Goal: Complete application form: Complete application form

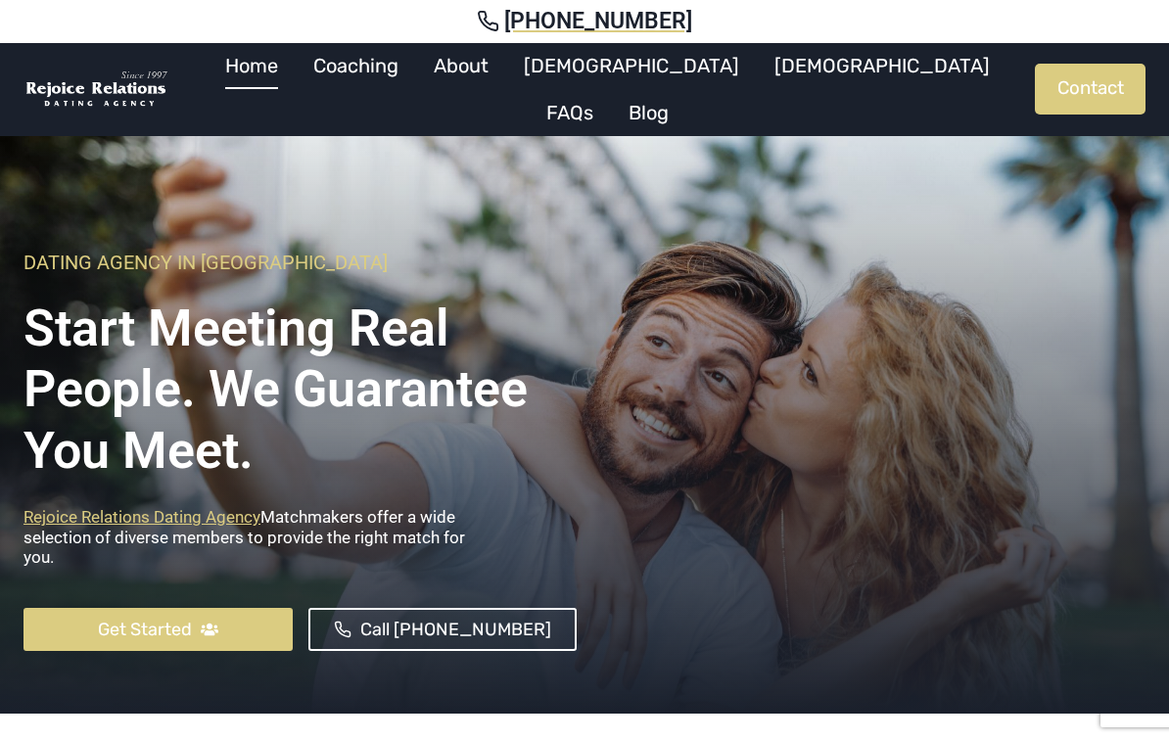
click at [757, 81] on link "[DEMOGRAPHIC_DATA]" at bounding box center [882, 65] width 251 height 47
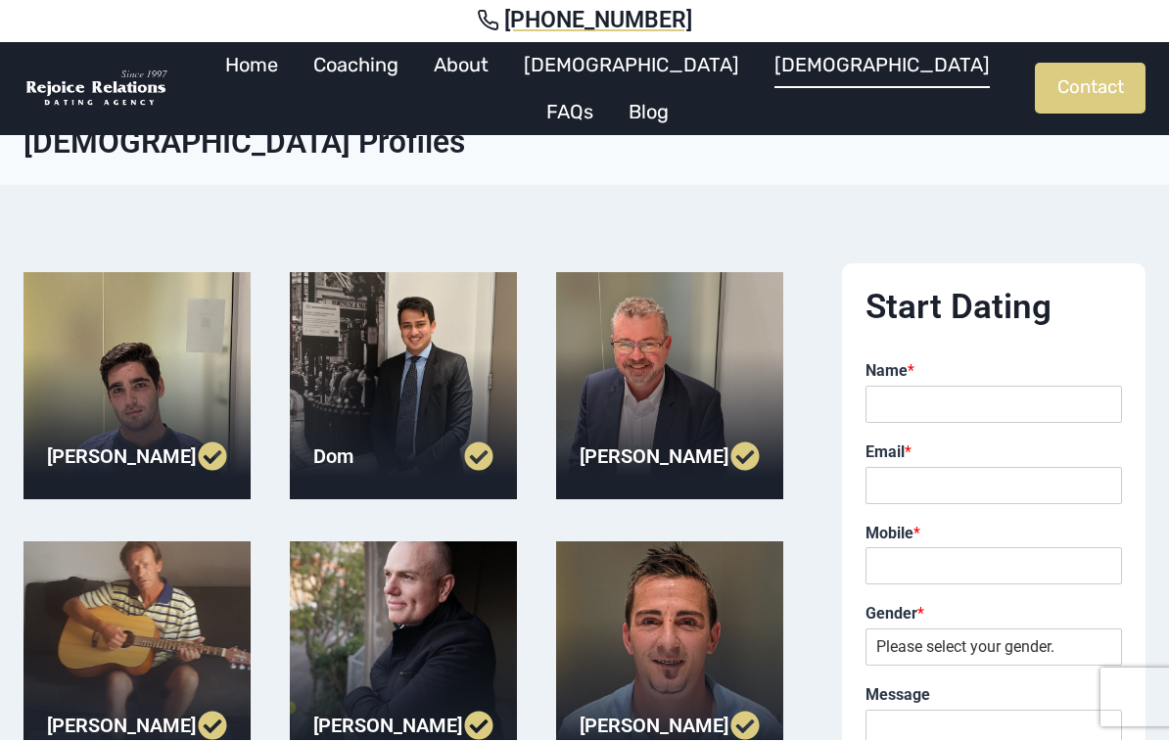
scroll to position [20, 0]
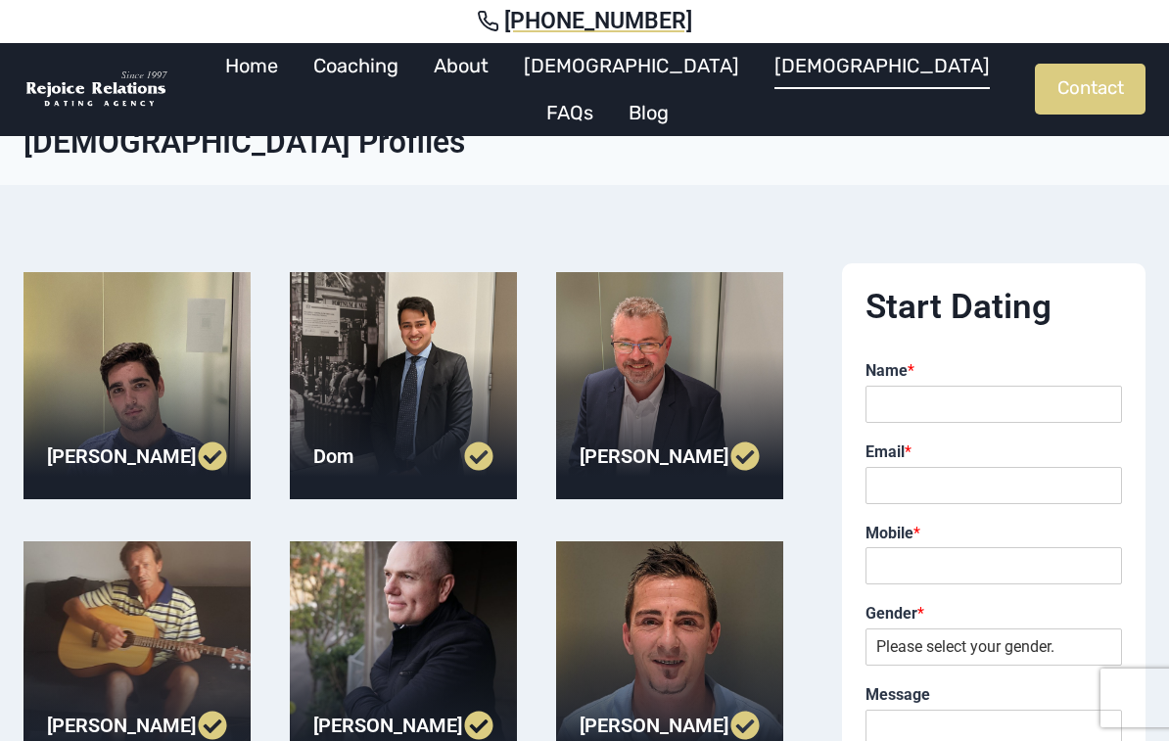
click at [633, 77] on link "[DEMOGRAPHIC_DATA]" at bounding box center [631, 65] width 251 height 47
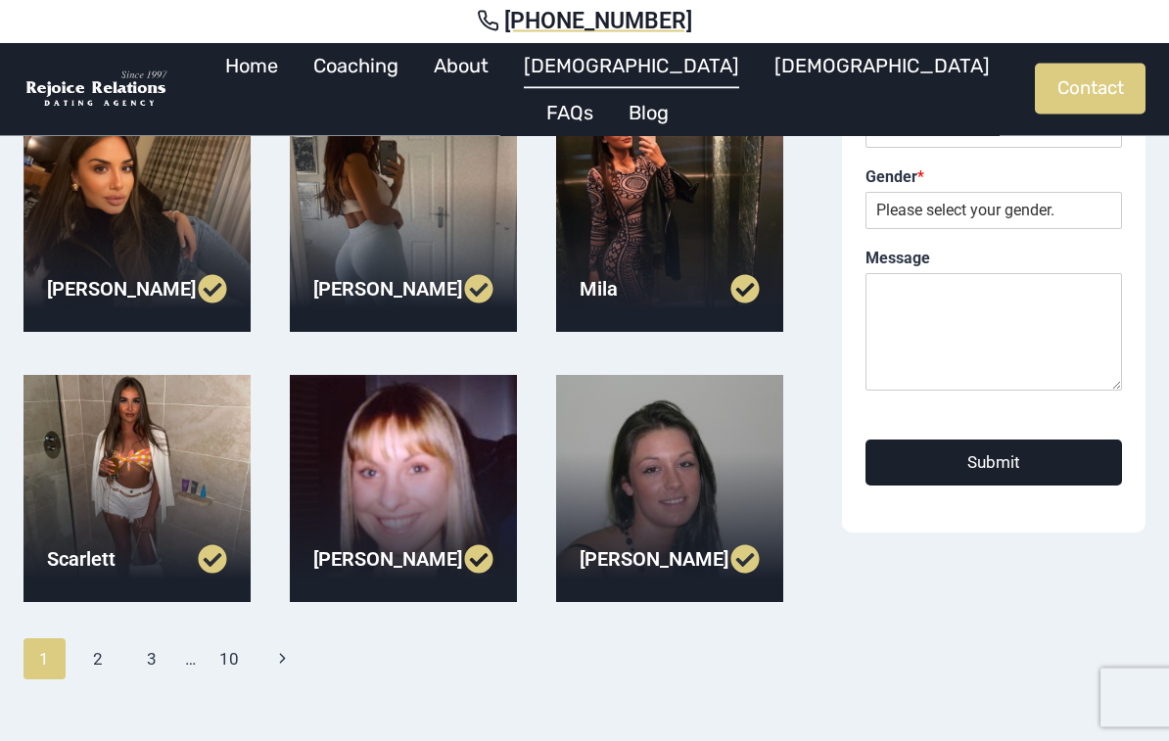
scroll to position [457, 0]
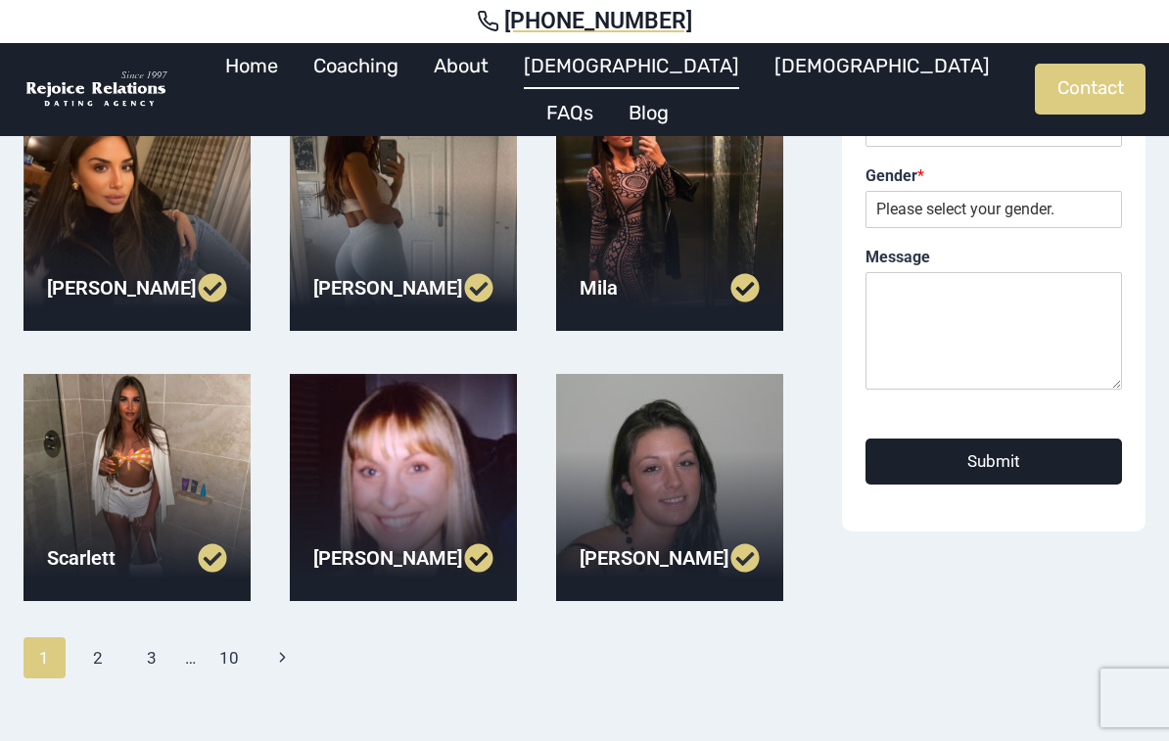
click at [152, 664] on link "3" at bounding box center [152, 658] width 42 height 41
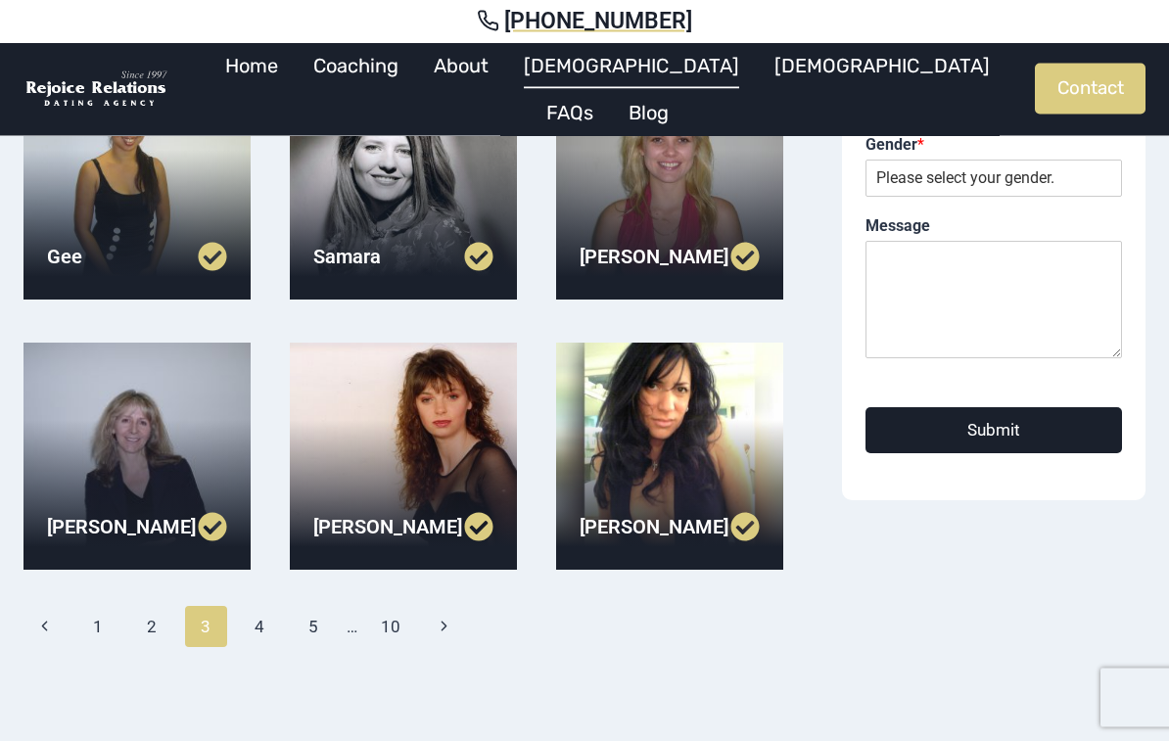
scroll to position [489, 0]
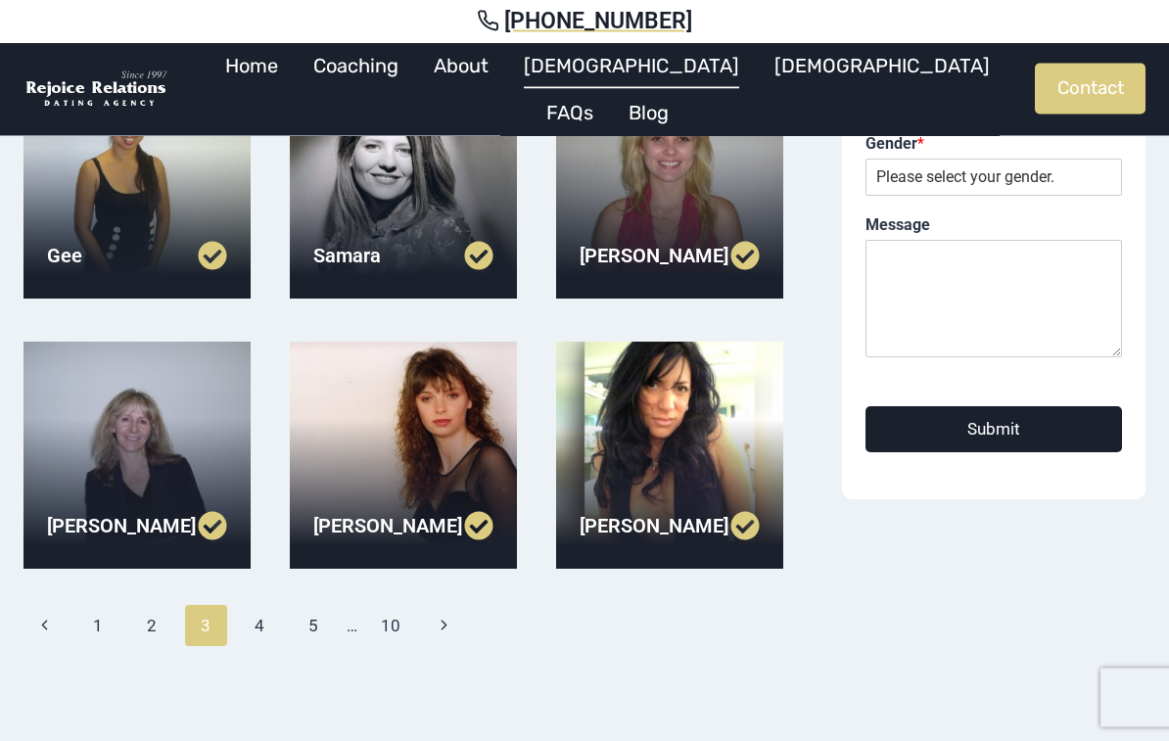
click at [309, 634] on link "5" at bounding box center [314, 626] width 42 height 41
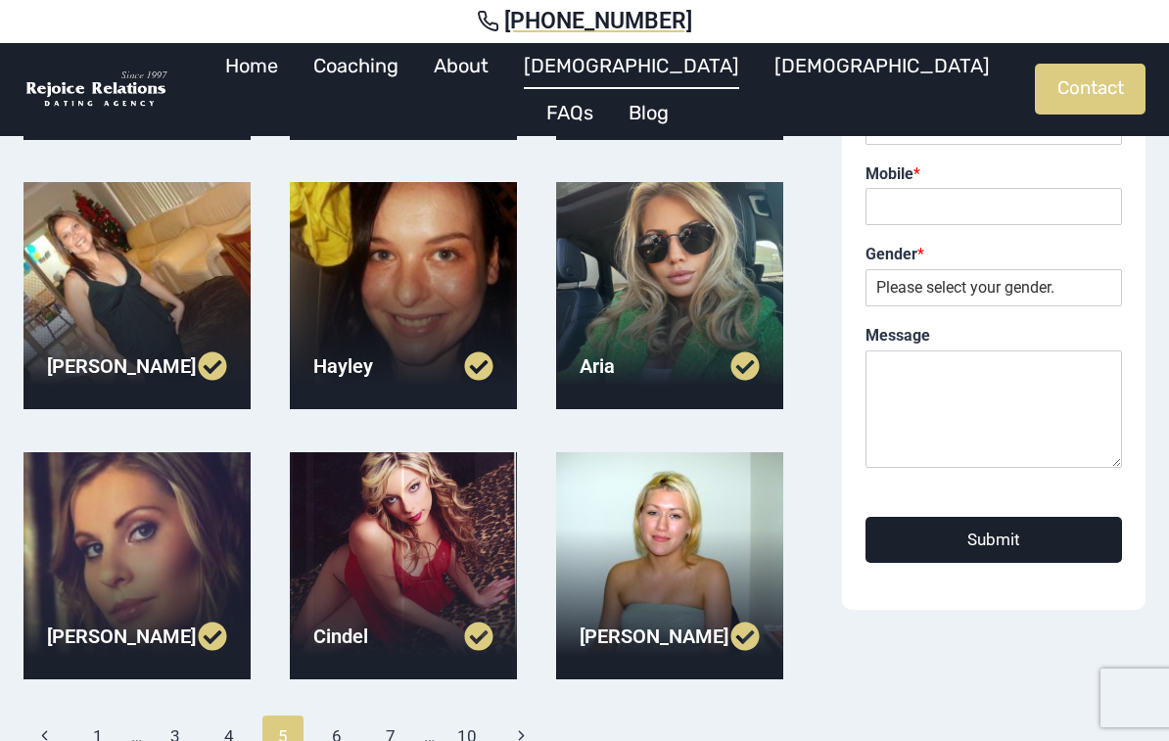
scroll to position [378, 0]
click at [156, 283] on div at bounding box center [137, 296] width 227 height 227
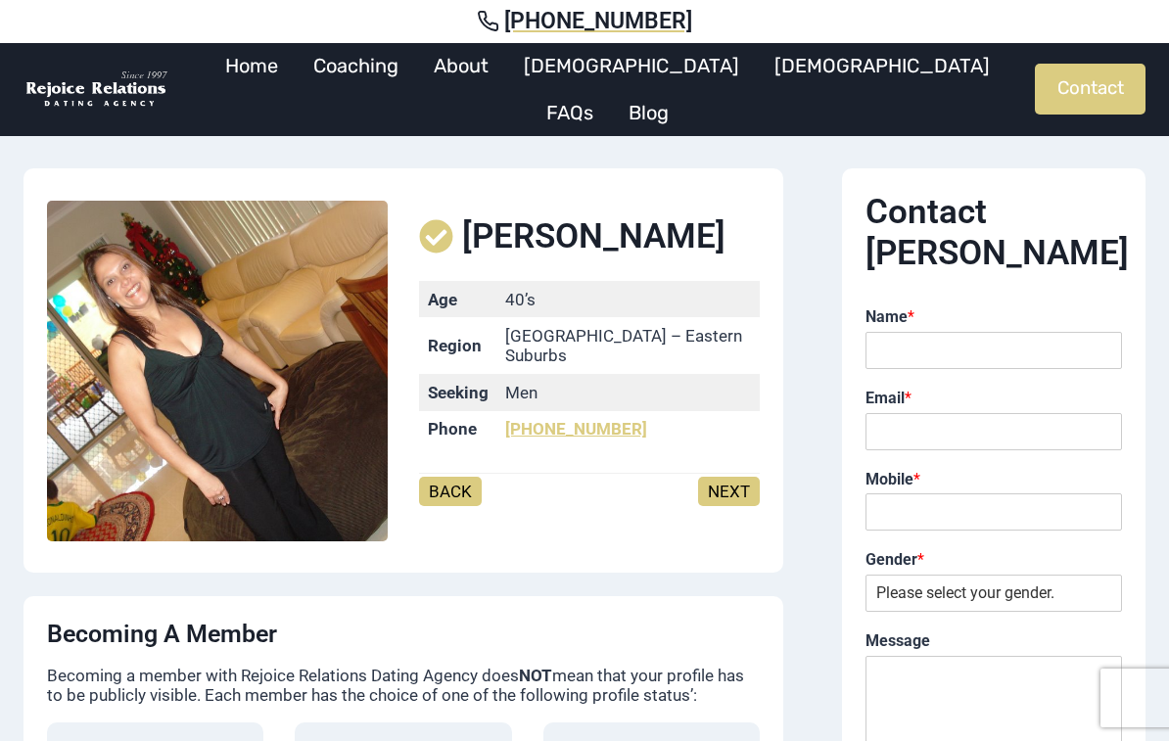
scroll to position [29, 0]
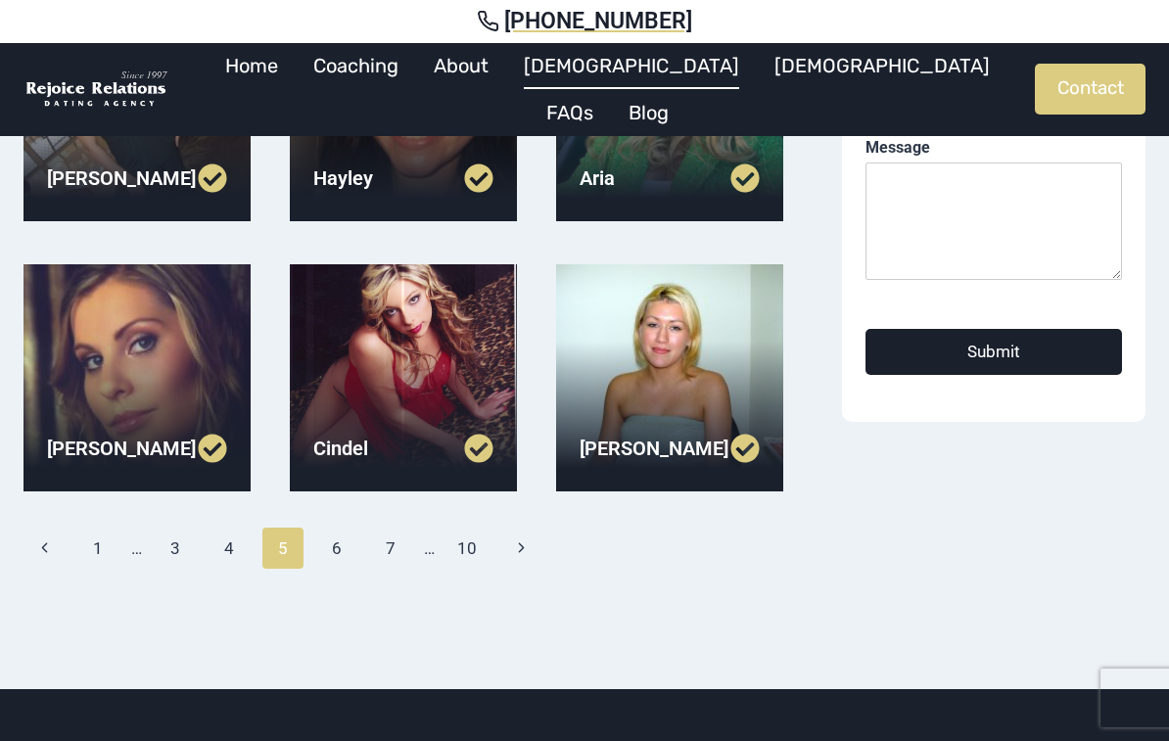
scroll to position [573, 0]
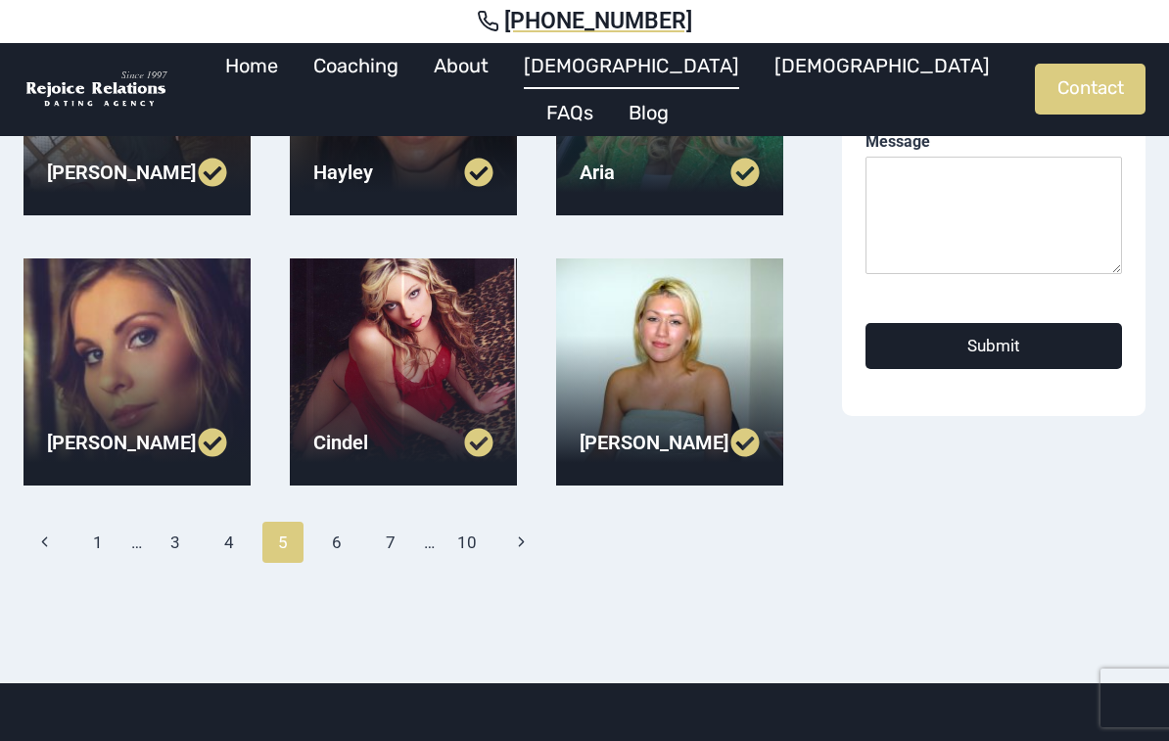
click at [385, 544] on link "7" at bounding box center [391, 542] width 42 height 41
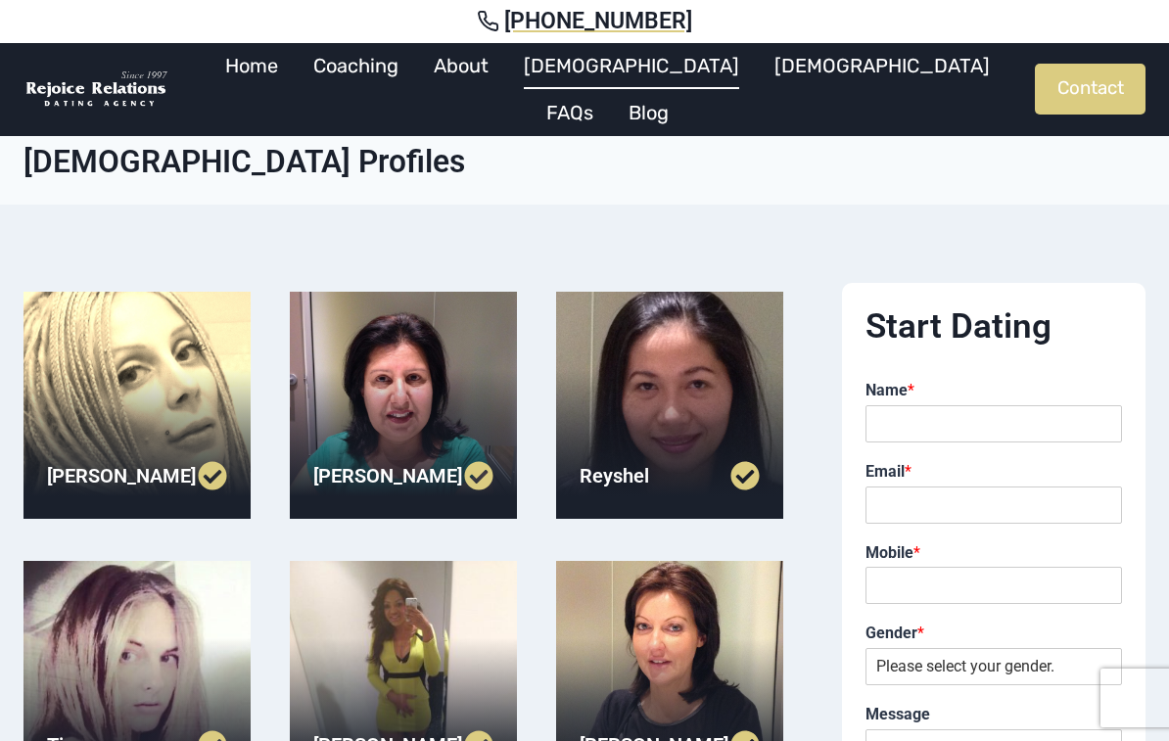
click at [506, 87] on link "About" at bounding box center [461, 65] width 90 height 47
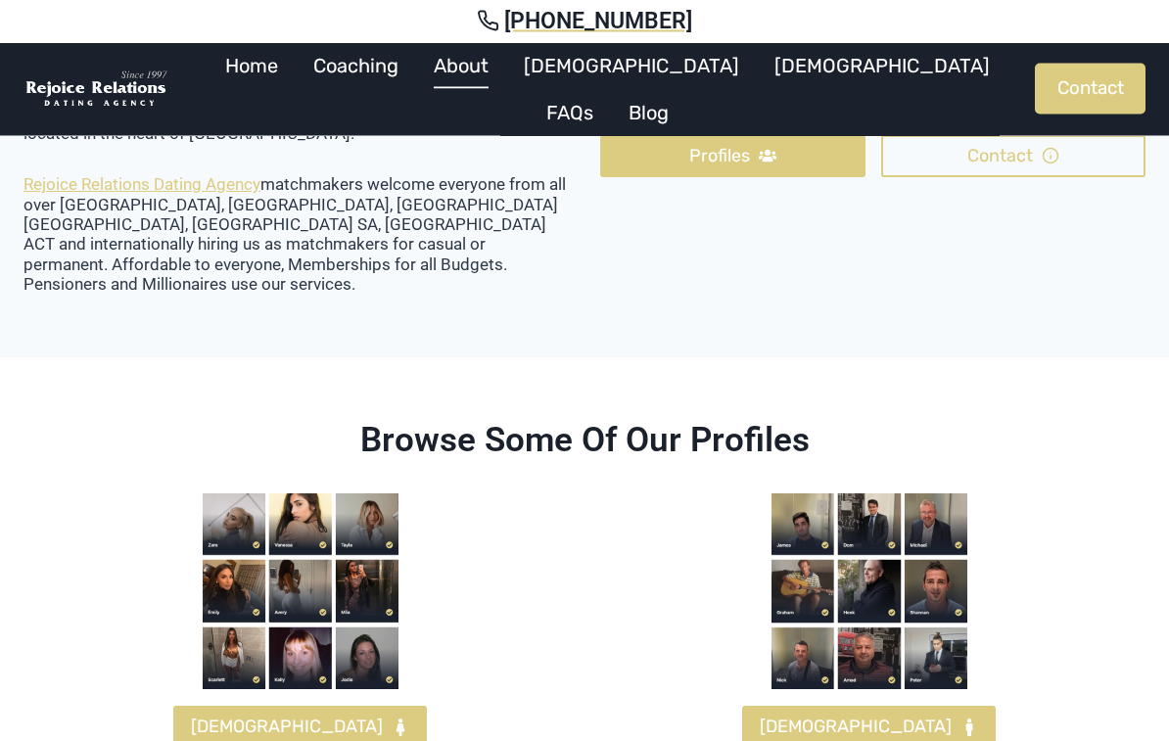
scroll to position [1966, 0]
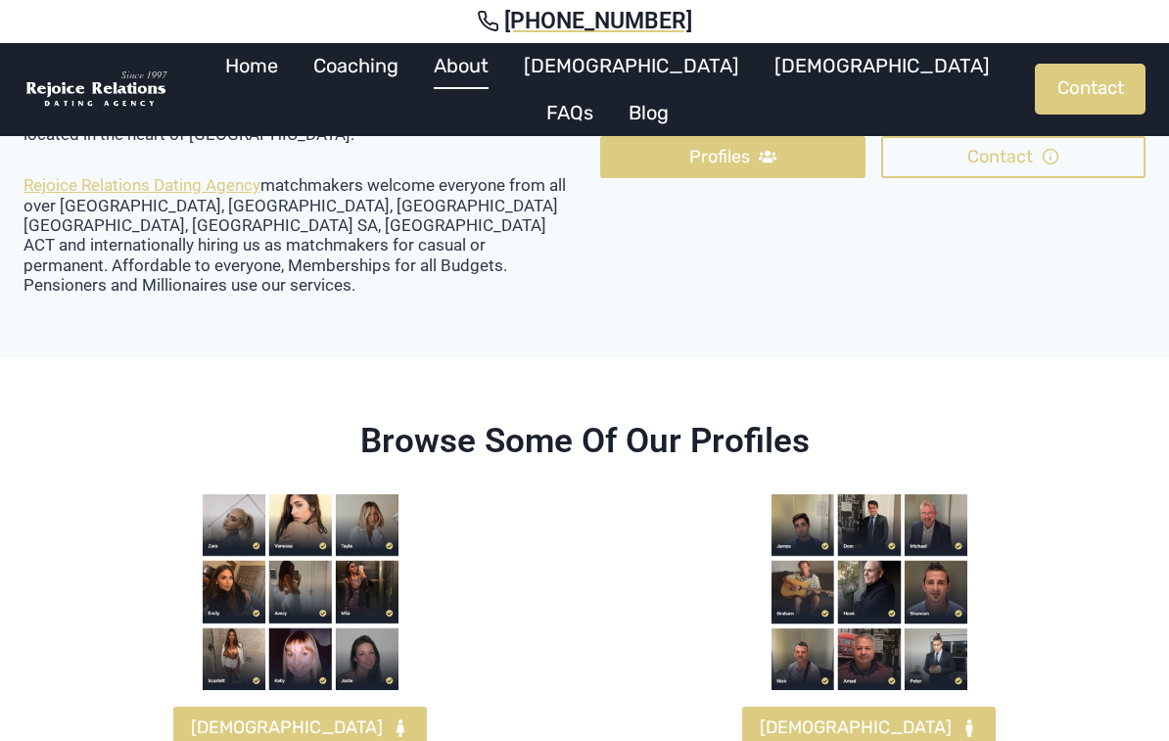
click at [889, 707] on link "MALES" at bounding box center [869, 728] width 254 height 42
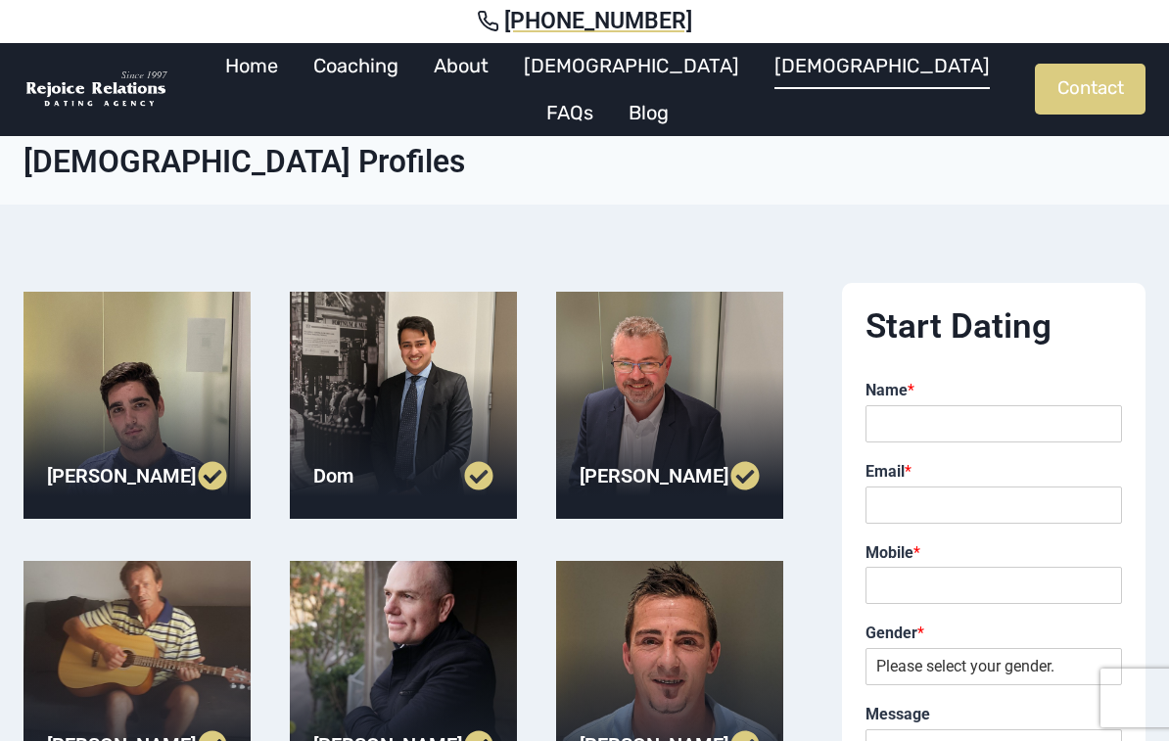
click at [654, 430] on div at bounding box center [669, 405] width 227 height 227
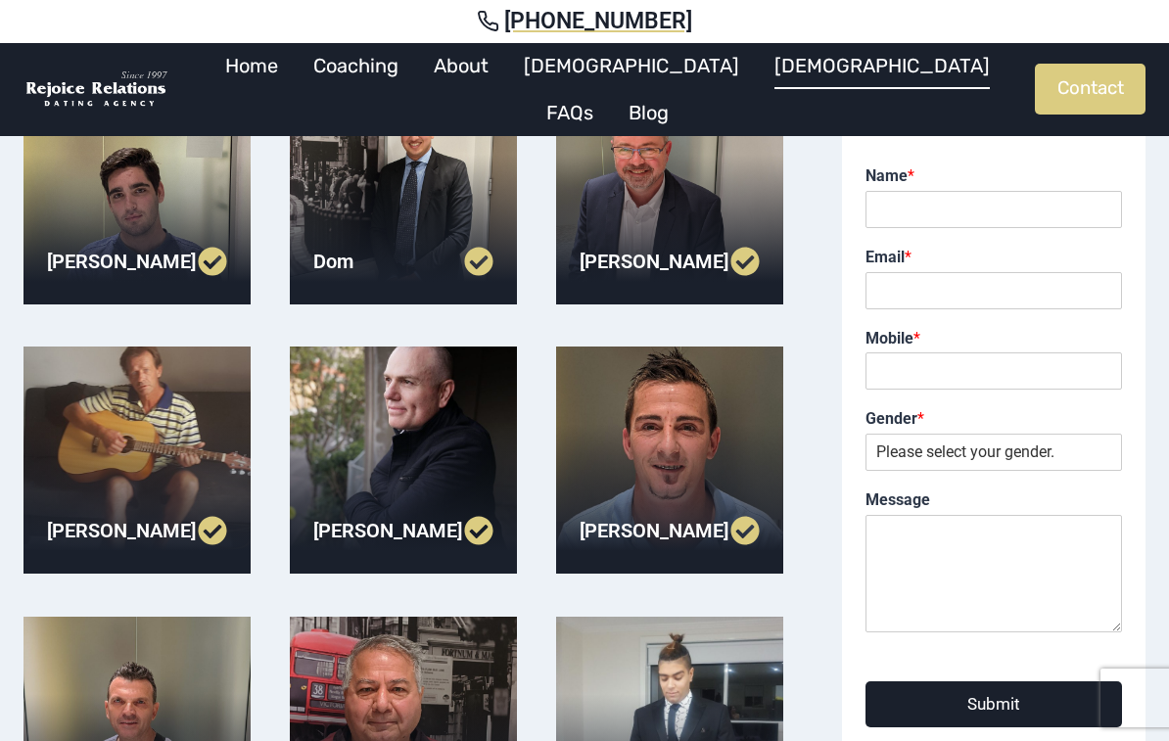
scroll to position [233, 0]
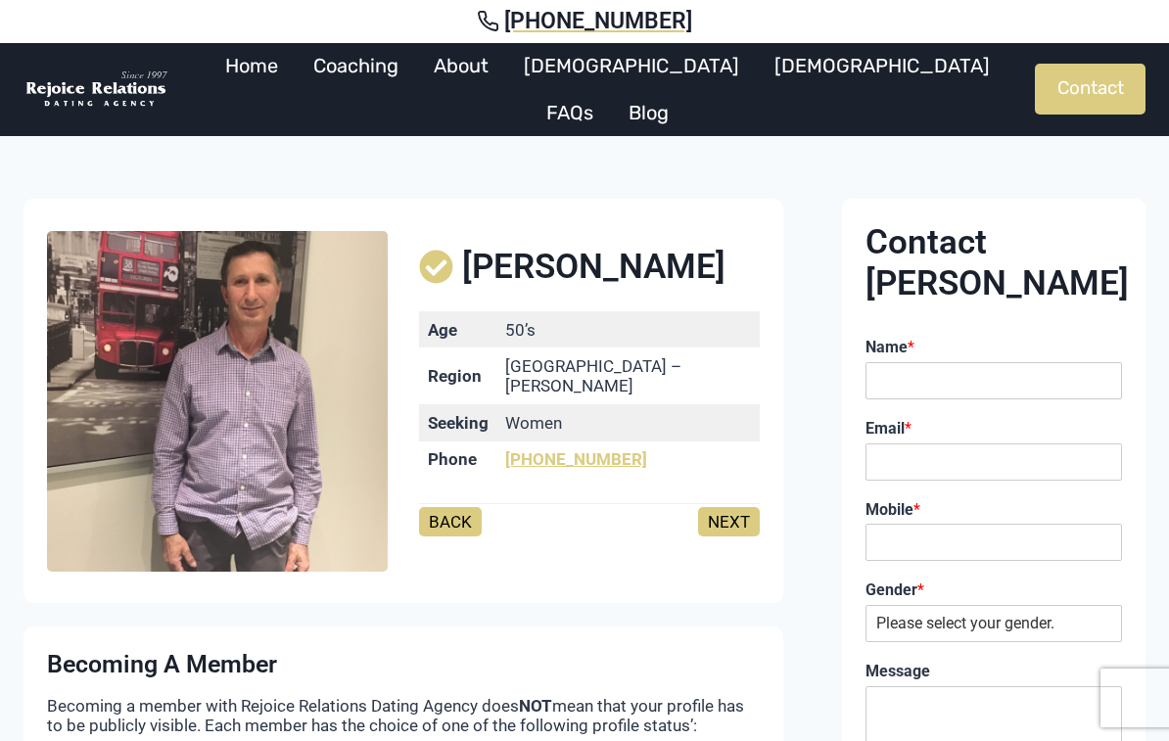
click at [731, 507] on link "NEXT" at bounding box center [729, 521] width 62 height 29
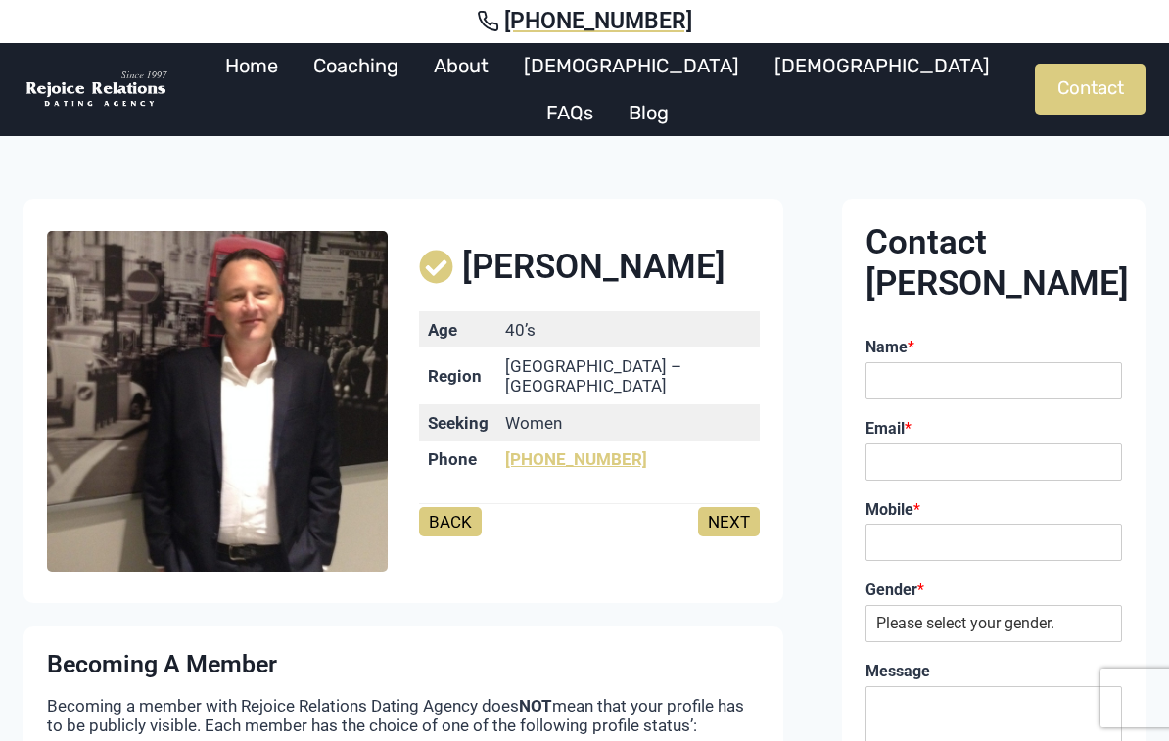
click at [449, 516] on link "BACK" at bounding box center [450, 521] width 63 height 29
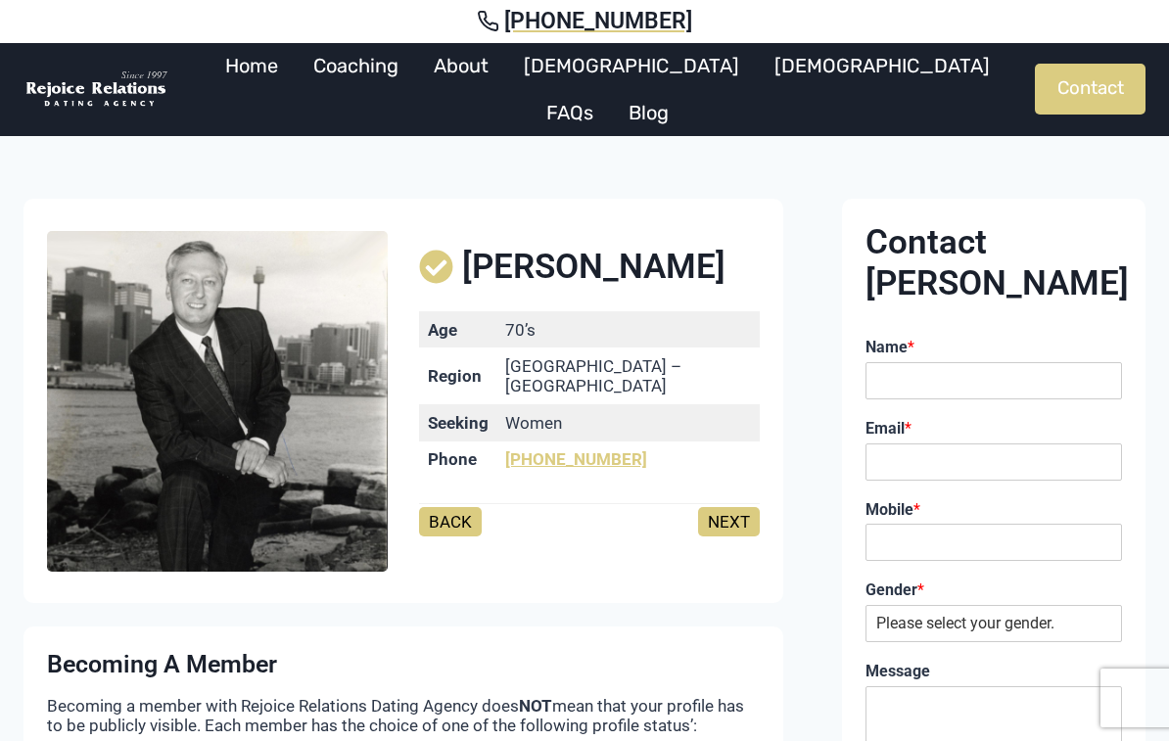
click at [726, 511] on link "NEXT" at bounding box center [729, 521] width 62 height 29
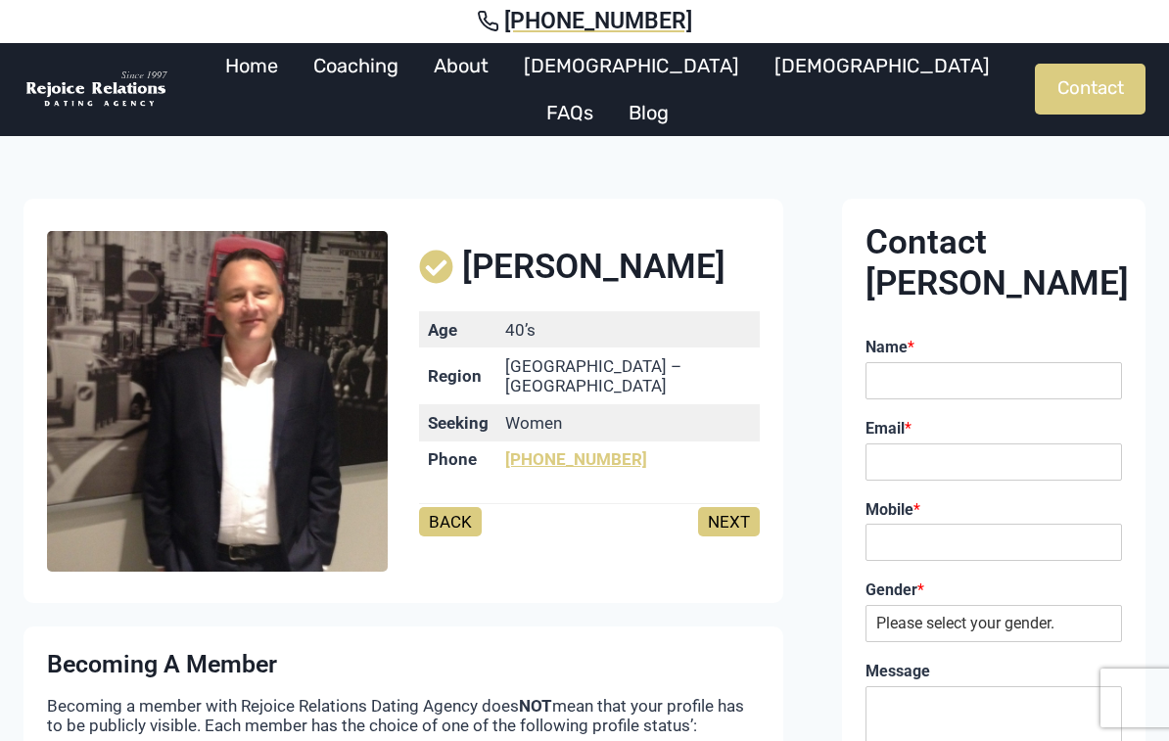
click at [734, 507] on link "NEXT" at bounding box center [729, 521] width 62 height 29
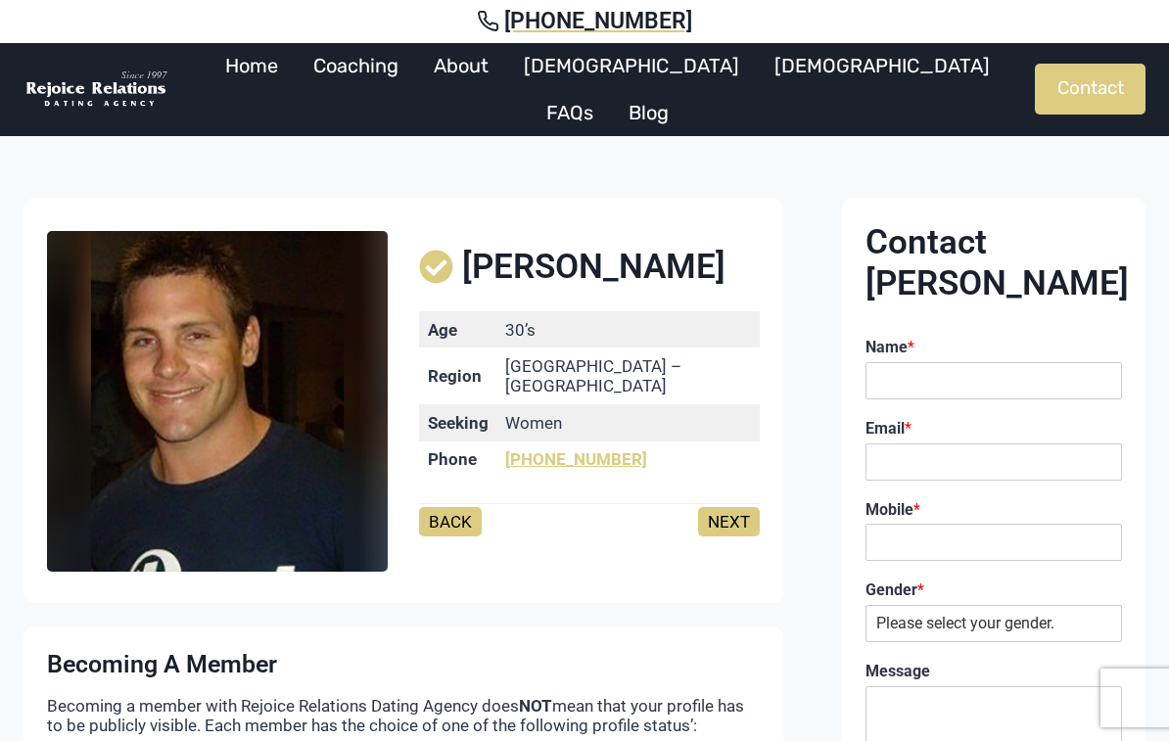
click at [723, 511] on link "NEXT" at bounding box center [729, 521] width 62 height 29
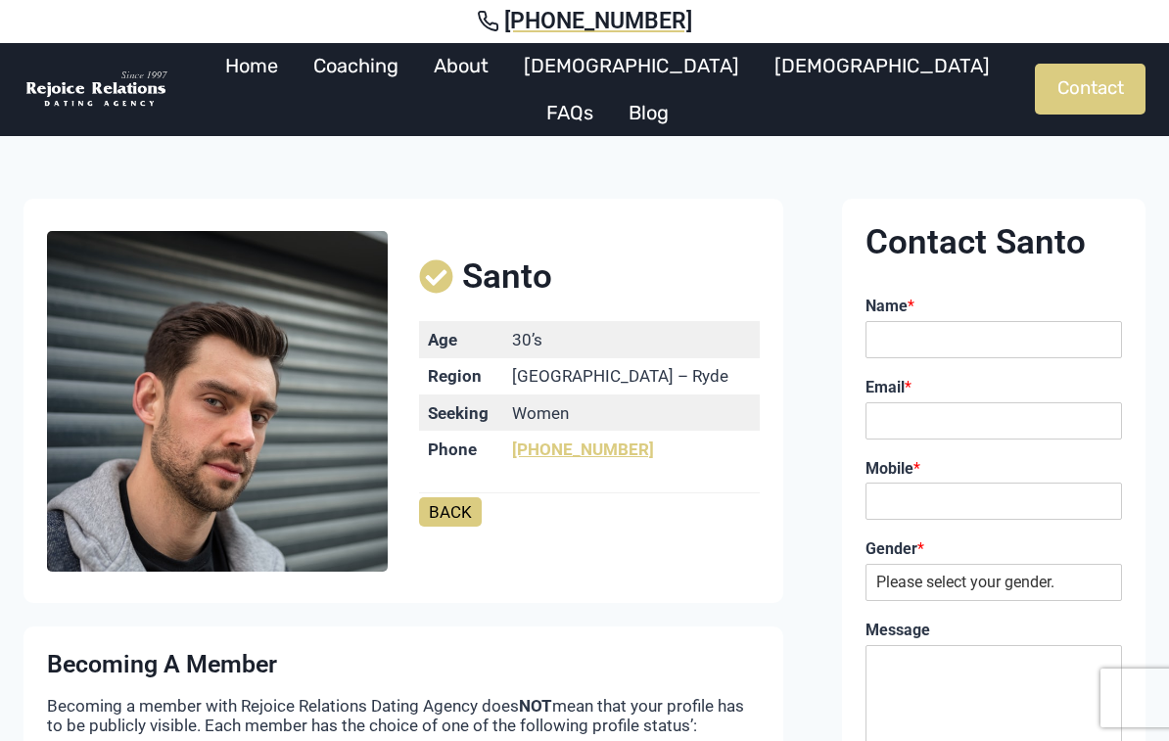
click at [733, 502] on div "BACK" at bounding box center [589, 523] width 341 height 43
click at [411, 86] on link "Coaching" at bounding box center [356, 65] width 120 height 47
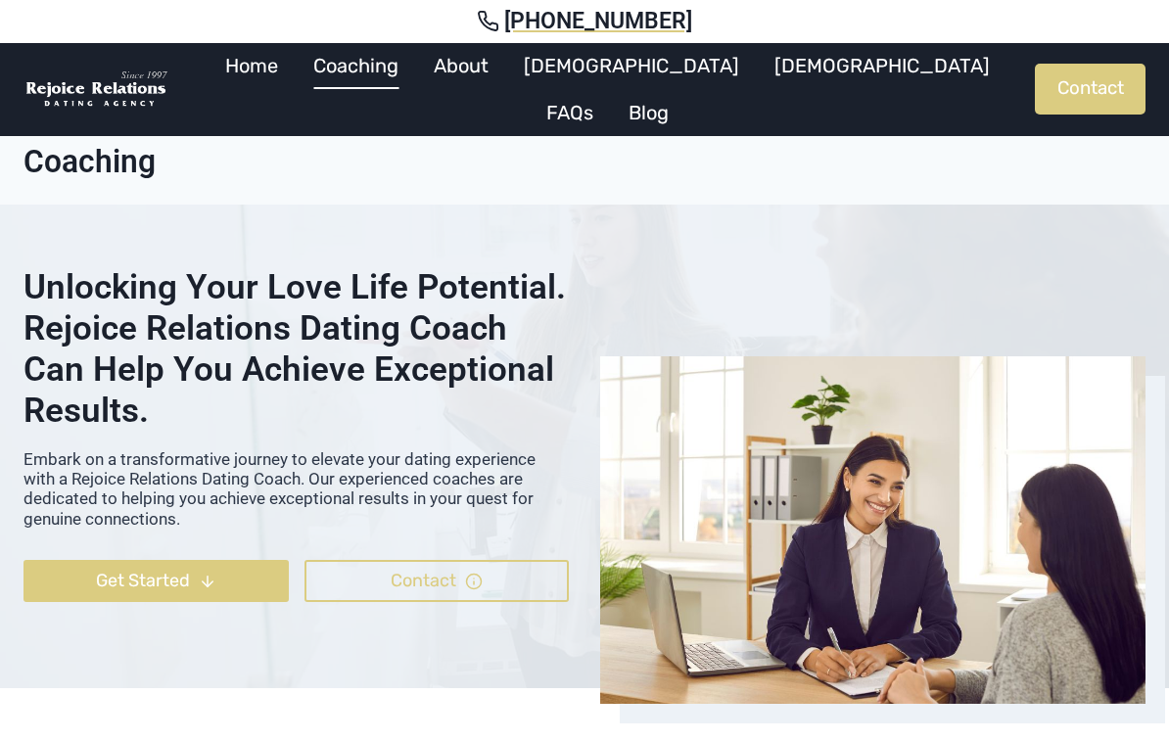
click at [611, 89] on link "FAQs" at bounding box center [570, 112] width 82 height 47
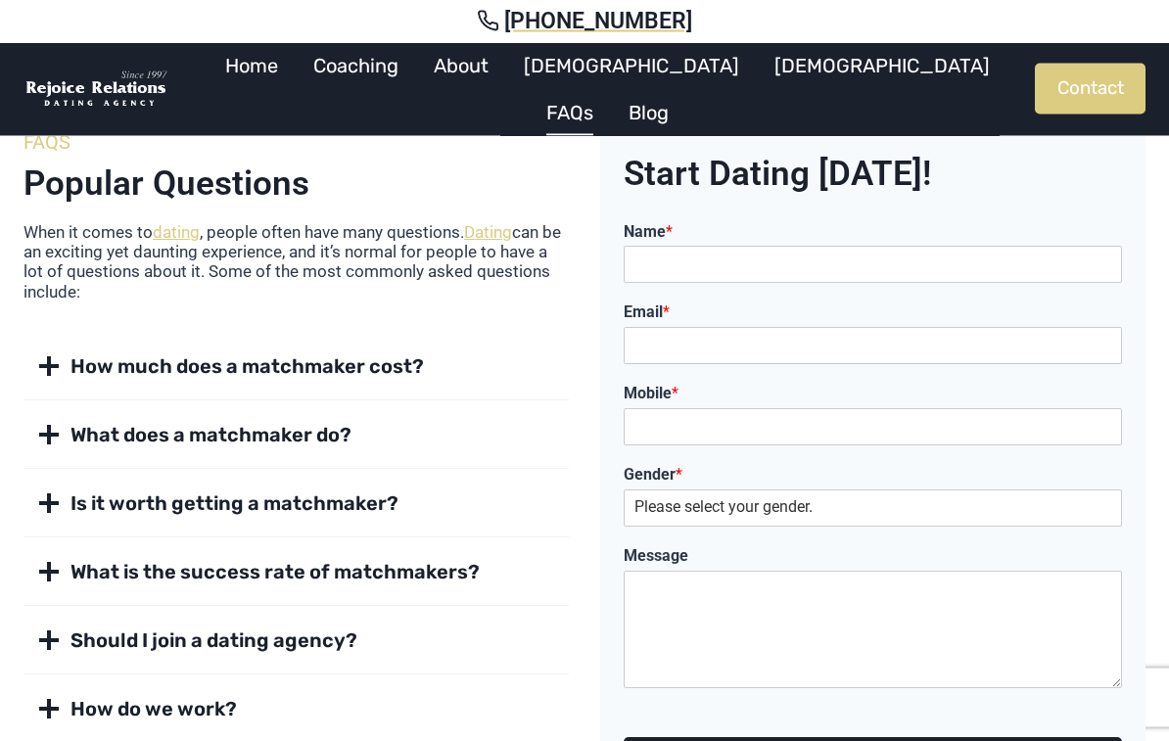
scroll to position [137, 0]
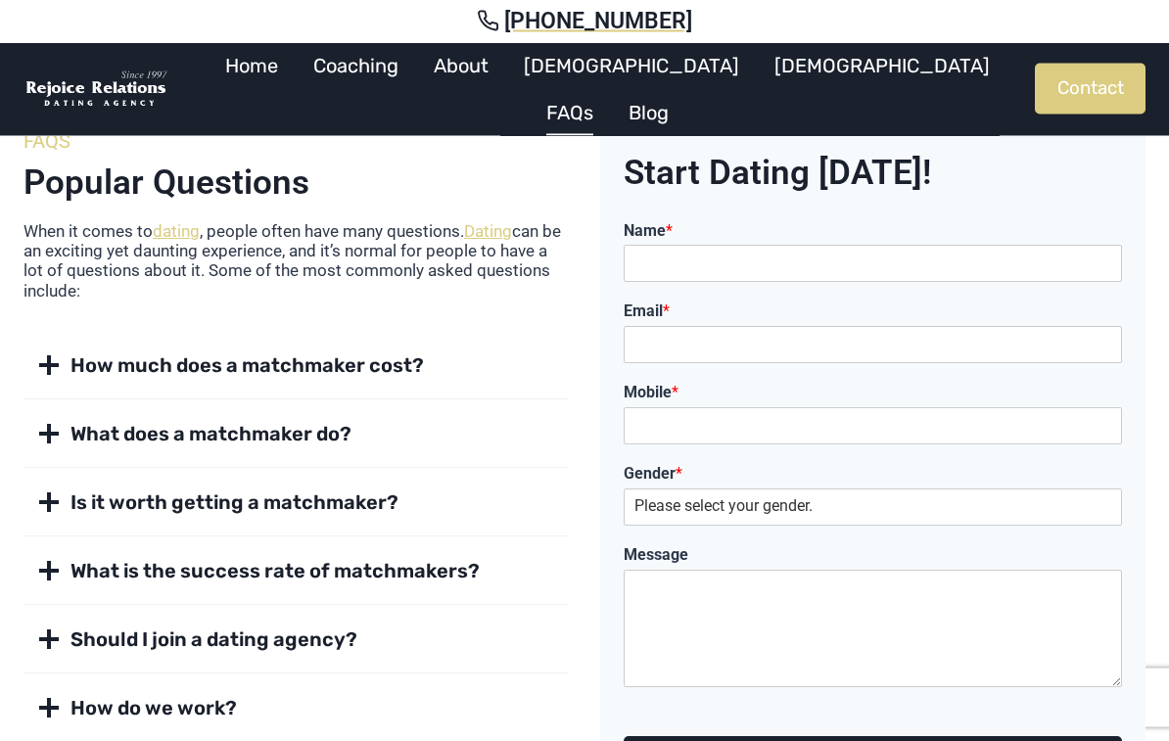
click at [408, 369] on span "How much does a matchmaker cost?" at bounding box center [248, 366] width 354 height 27
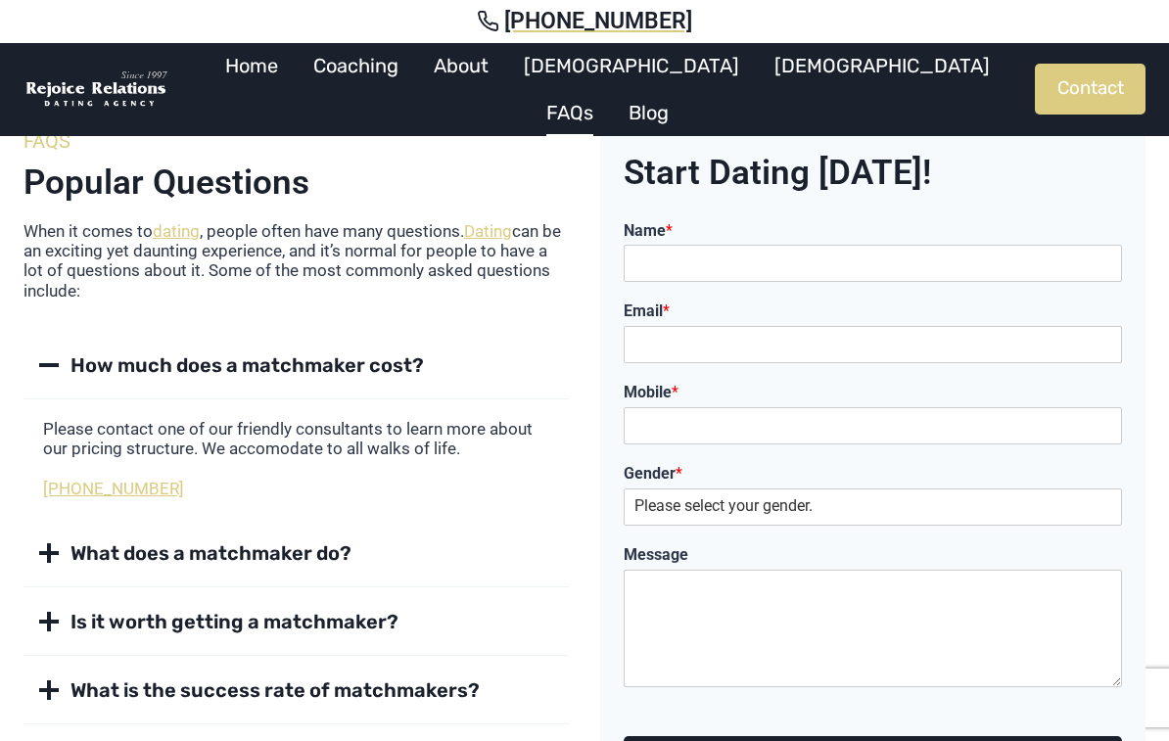
click at [469, 694] on span "What is the success rate of matchmakers?" at bounding box center [275, 690] width 409 height 27
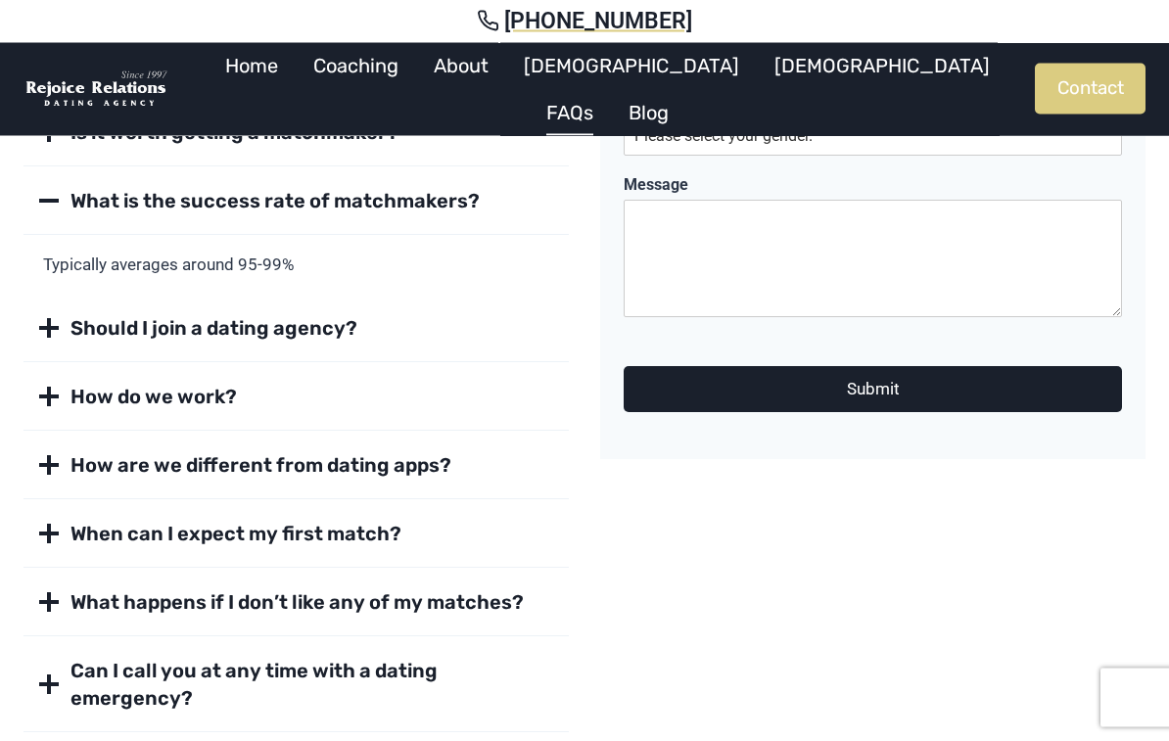
scroll to position [510, 0]
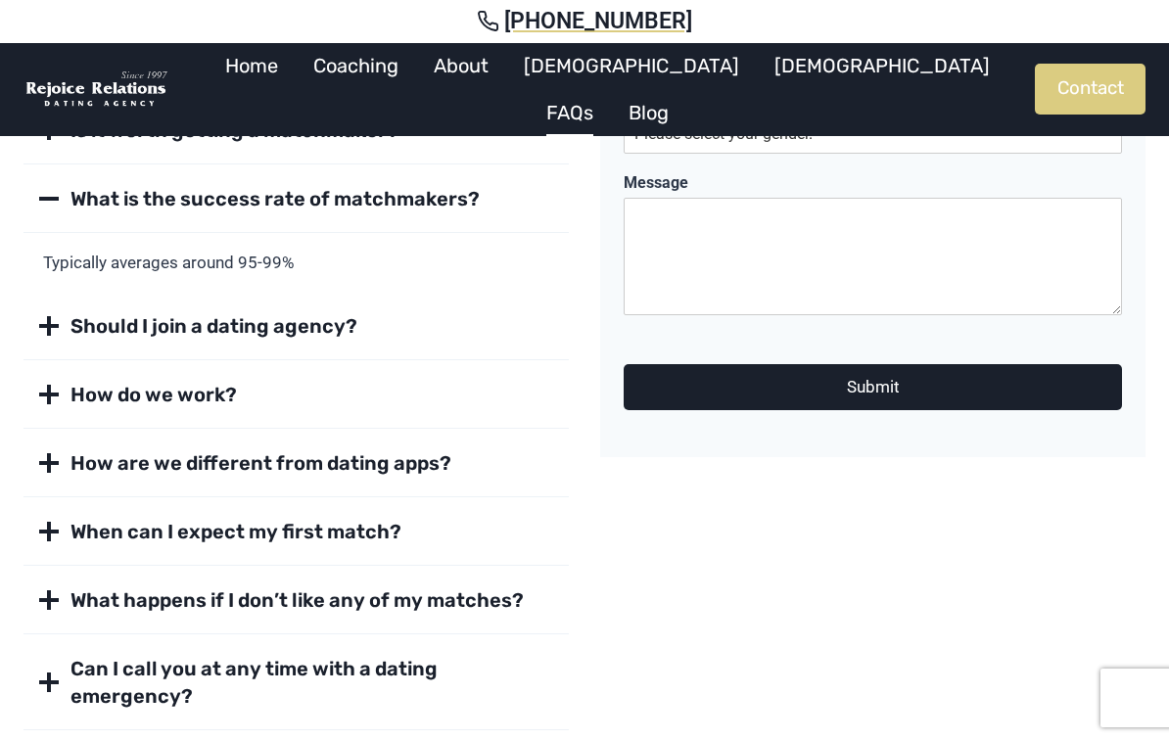
click at [449, 346] on button "Should I join a dating agency?" at bounding box center [296, 327] width 545 height 68
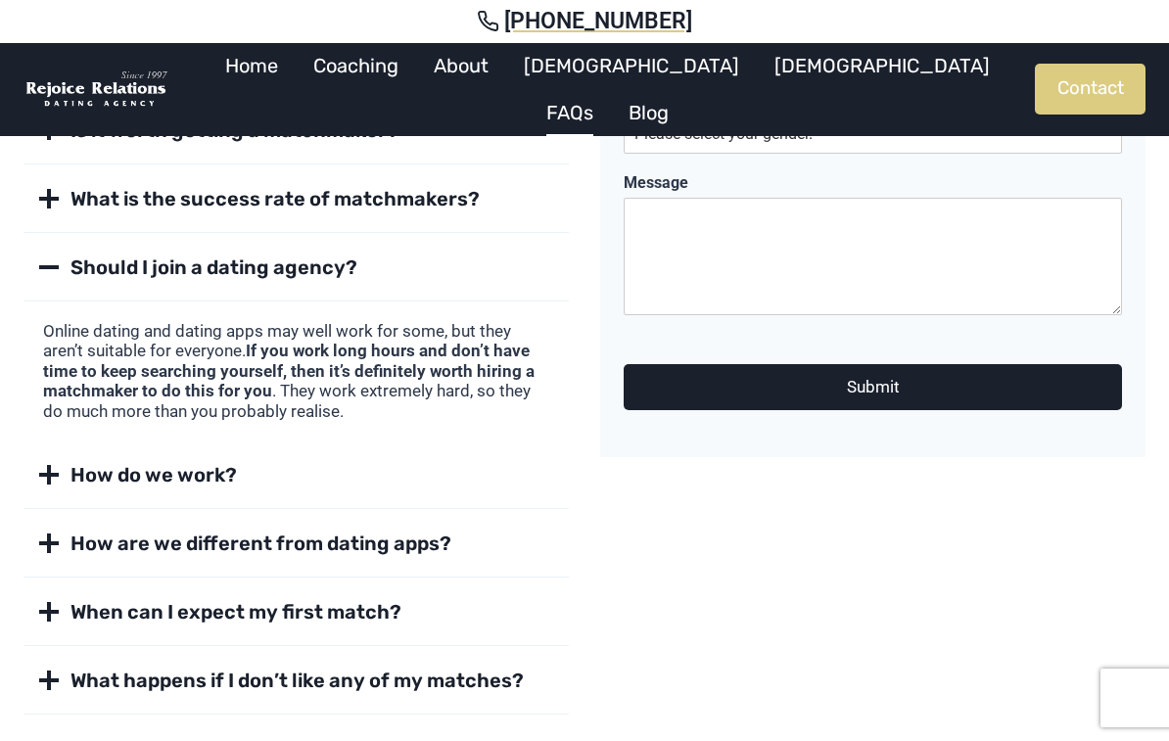
click at [537, 497] on button "How do we work?" at bounding box center [296, 476] width 545 height 68
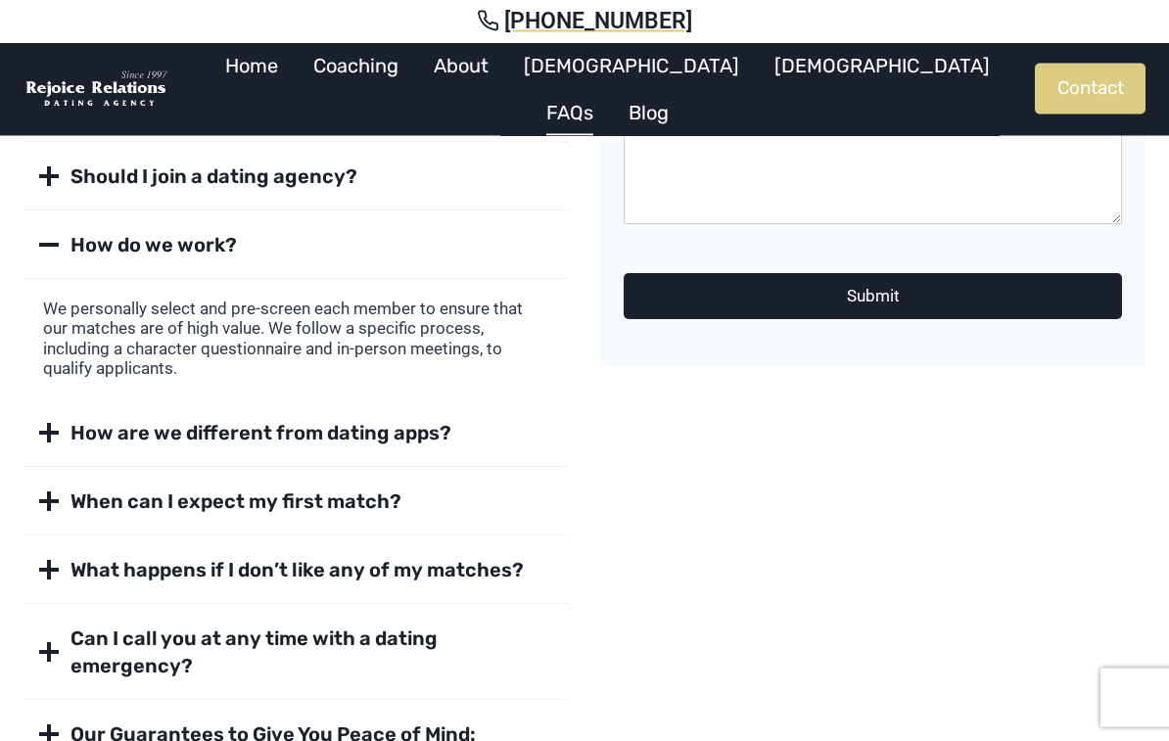
scroll to position [601, 0]
click at [529, 449] on button "How are we different from dating apps?" at bounding box center [296, 434] width 545 height 68
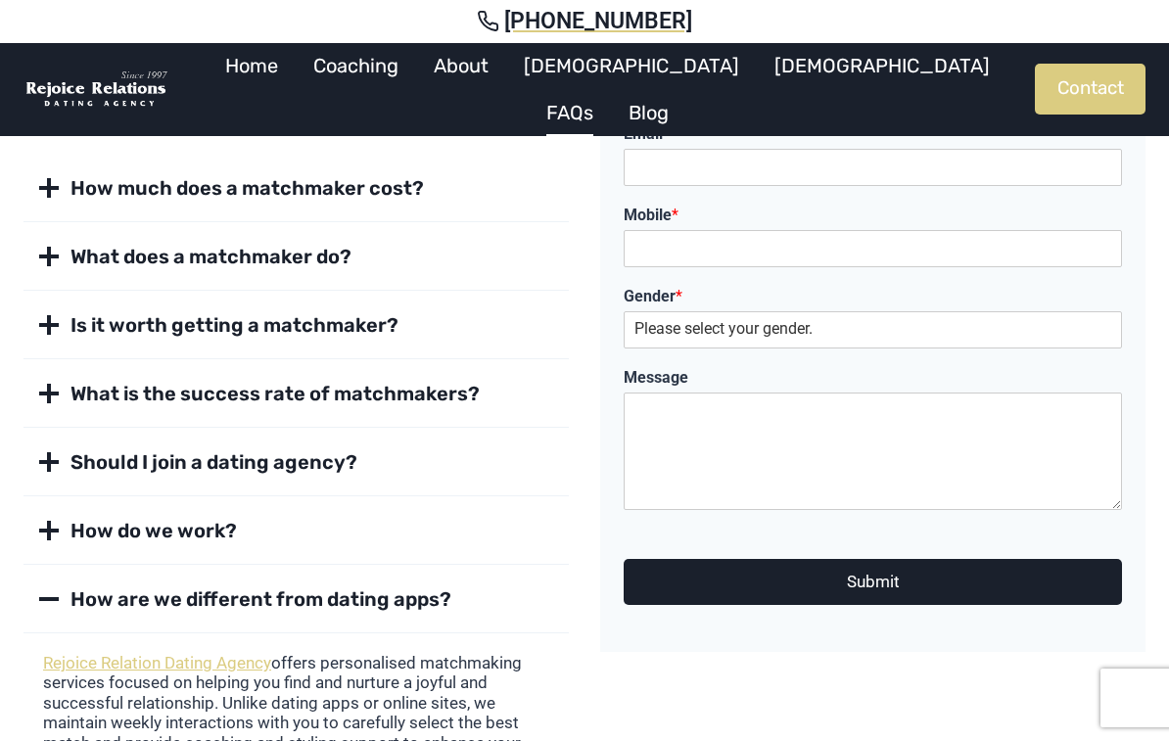
scroll to position [0, 0]
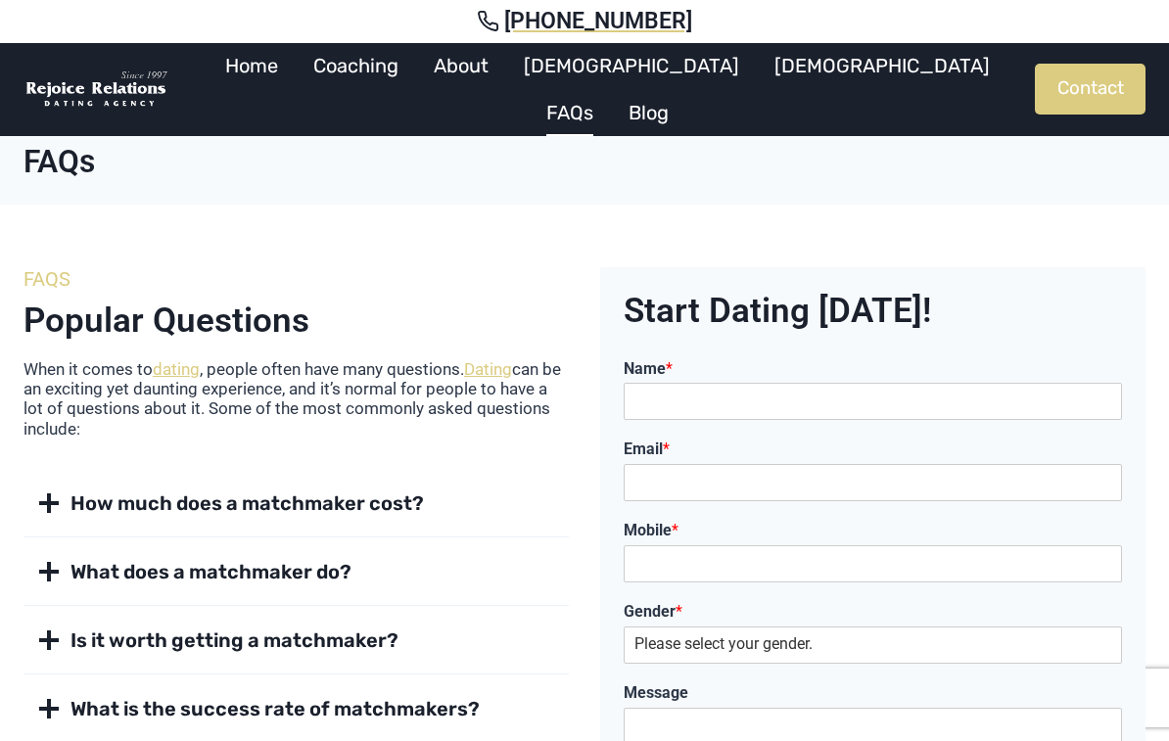
click at [321, 580] on span "What does a matchmaker do?" at bounding box center [211, 571] width 281 height 27
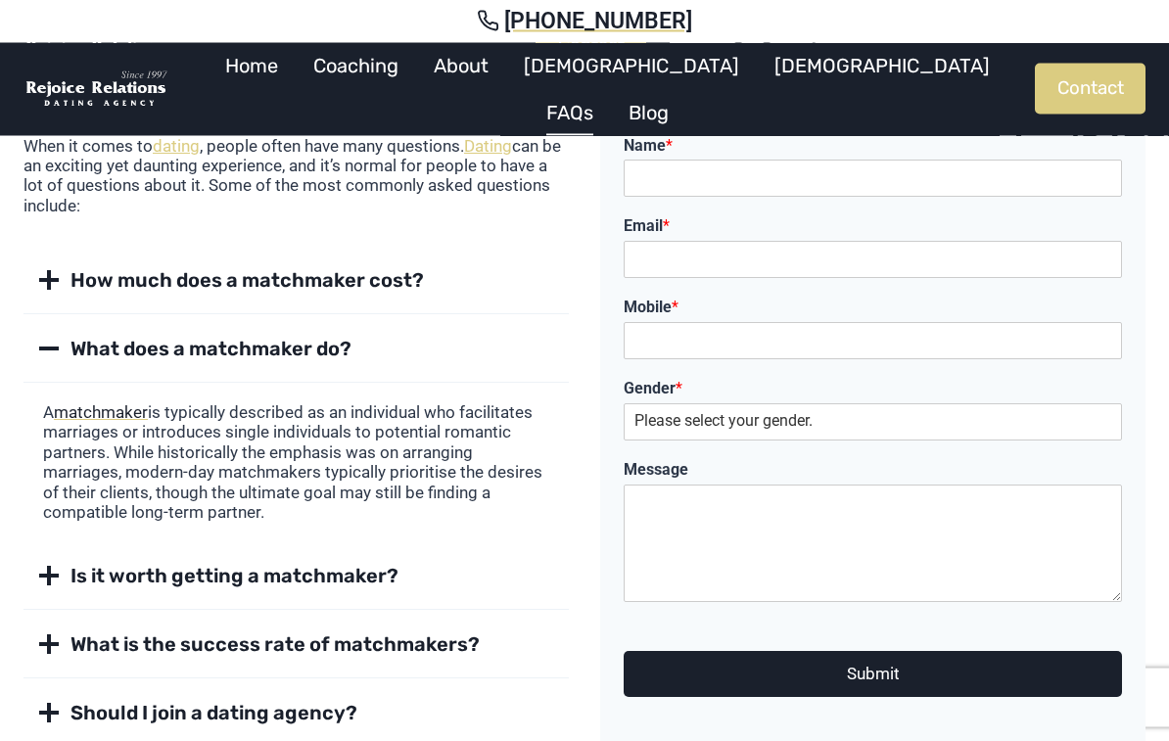
scroll to position [223, 0]
click at [350, 371] on button "What does a matchmaker do?" at bounding box center [296, 349] width 545 height 68
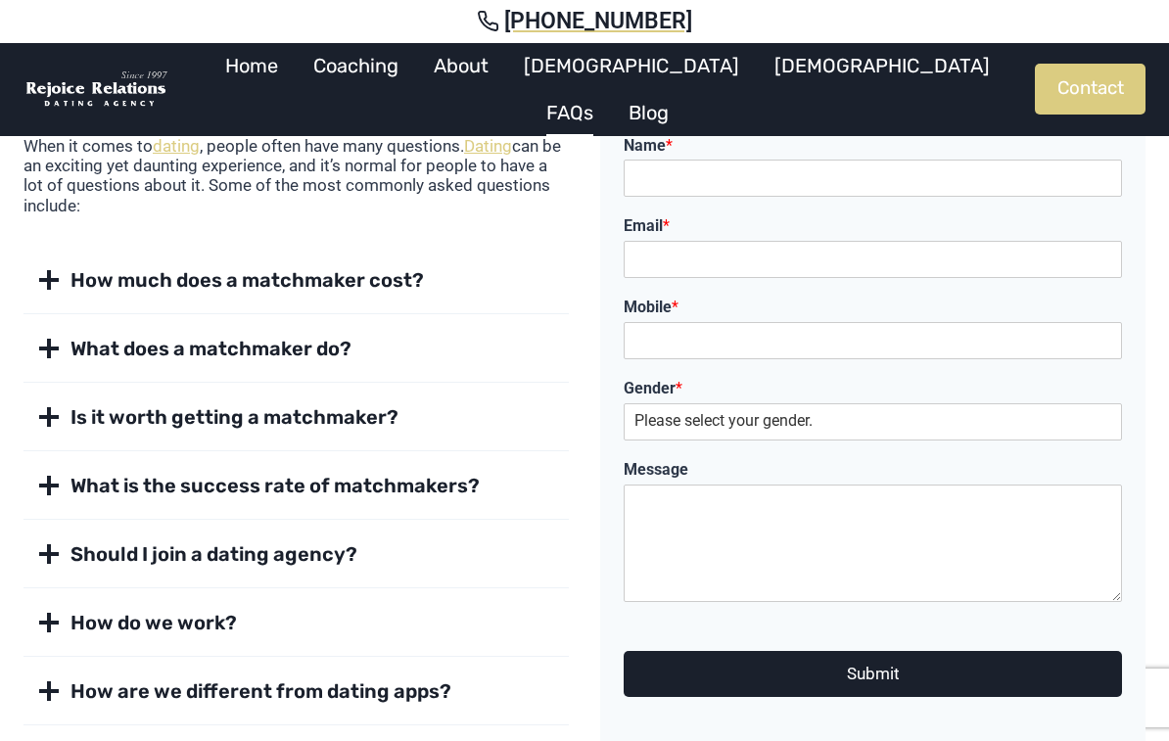
click at [441, 283] on button "How much does a matchmaker cost?" at bounding box center [296, 281] width 545 height 68
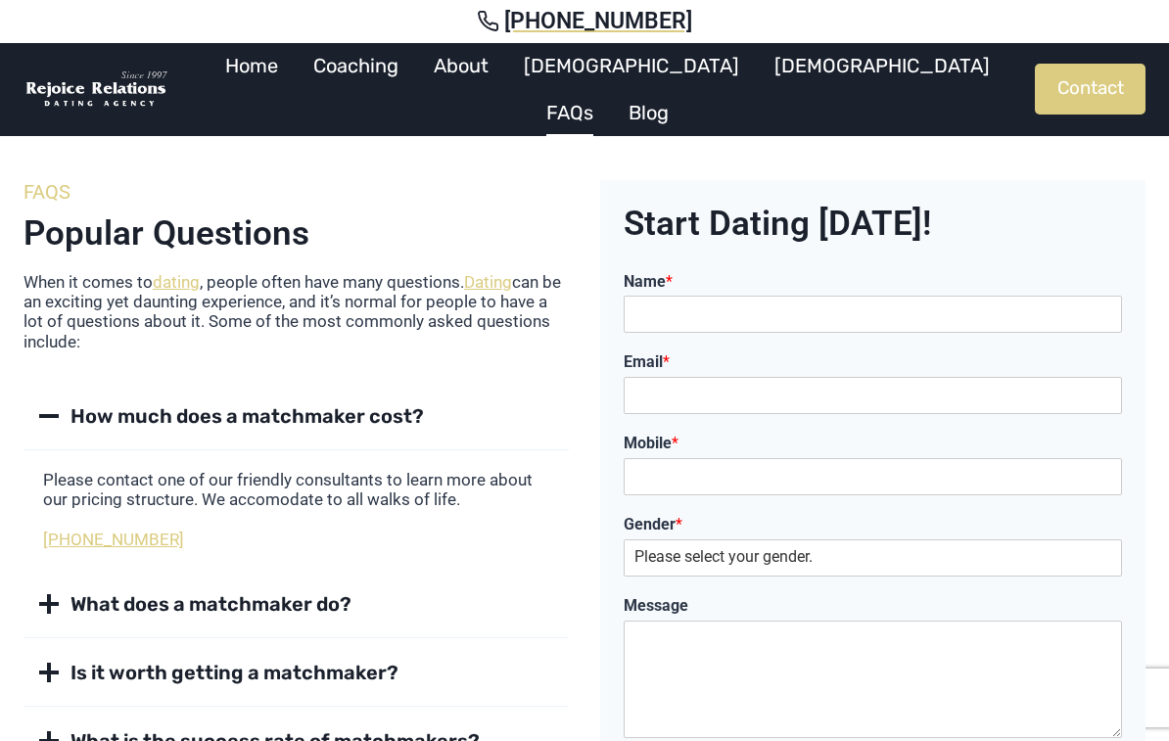
scroll to position [84, 0]
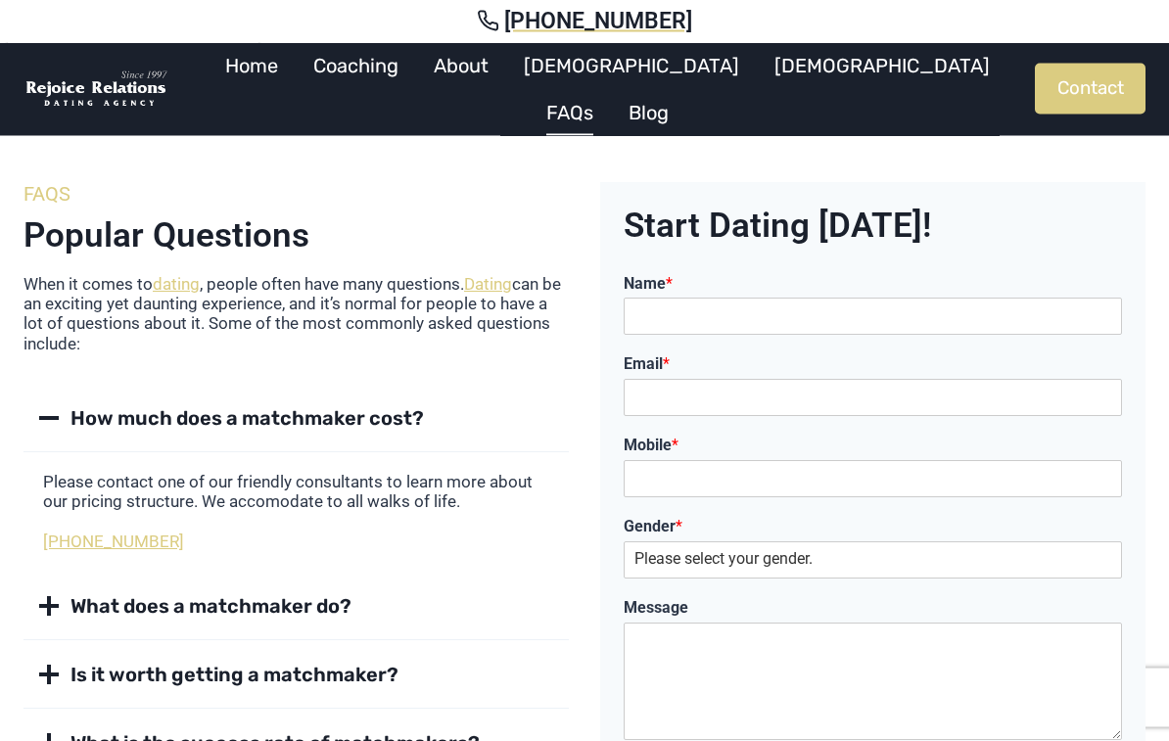
click at [899, 346] on div "Email *" at bounding box center [873, 386] width 498 height 81
click at [861, 321] on input "Name *" at bounding box center [873, 317] width 498 height 37
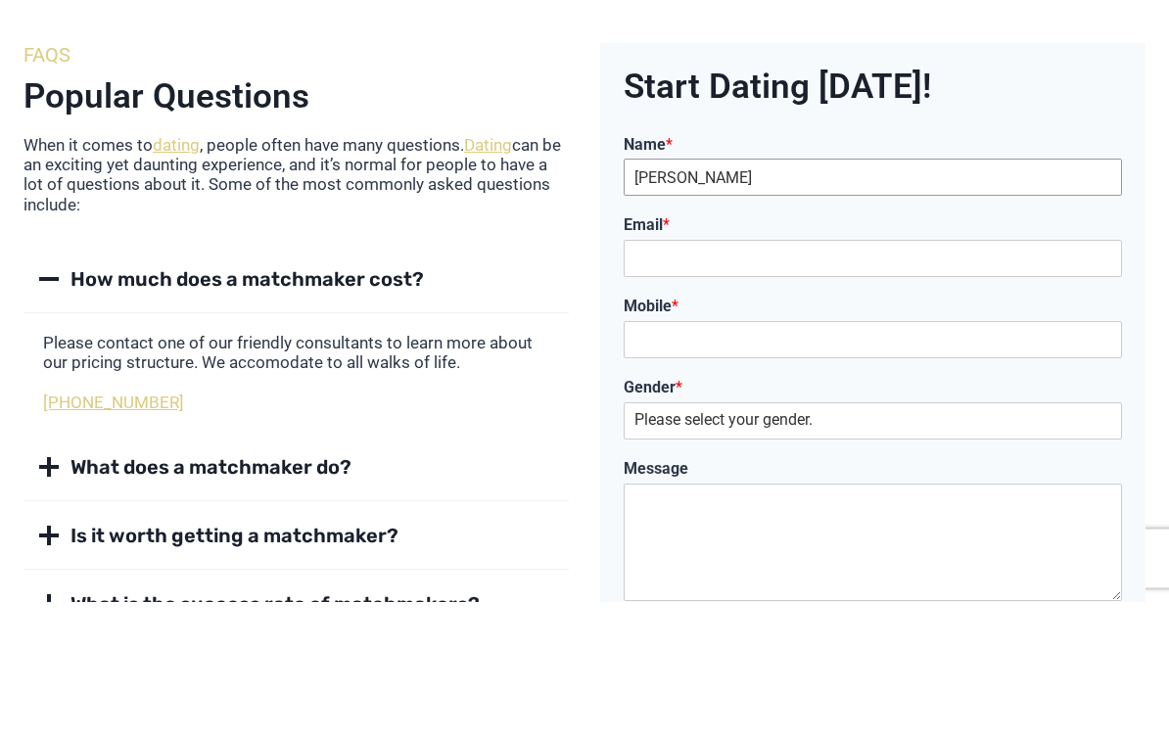
type input "Julie"
click at [776, 380] on input "Email *" at bounding box center [873, 398] width 498 height 37
type input "juleslaw64@gmail.com"
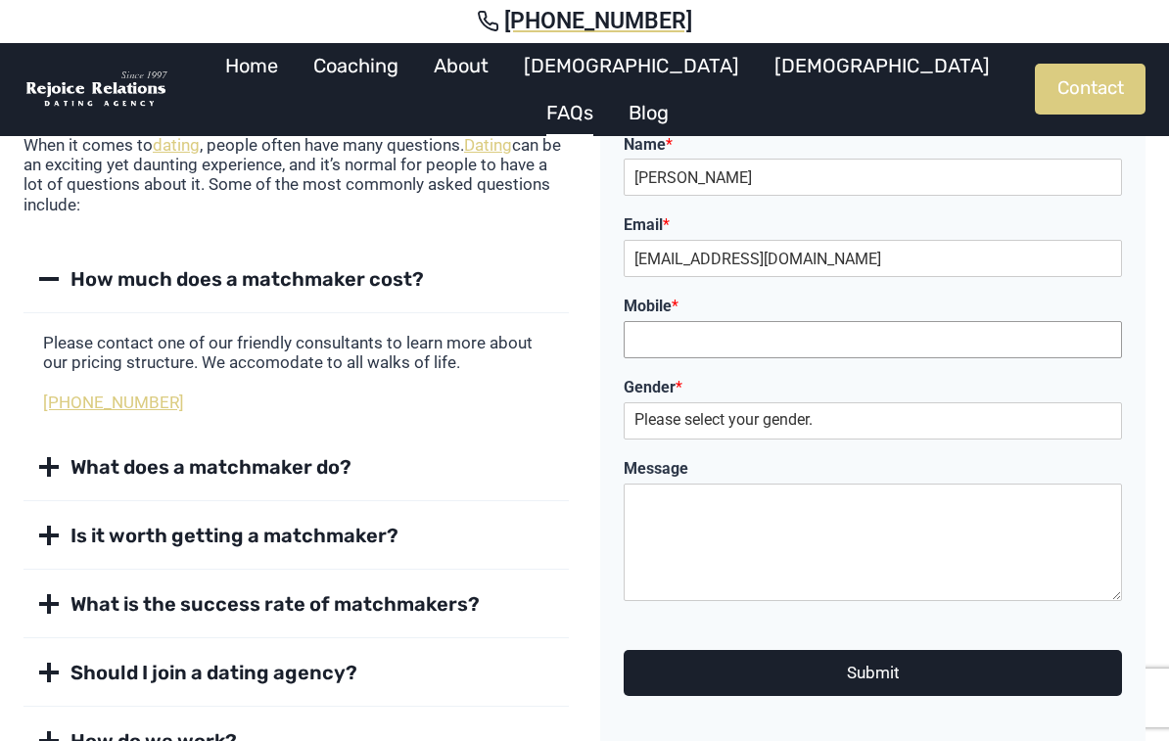
click at [899, 346] on input "Mobile *" at bounding box center [873, 339] width 498 height 37
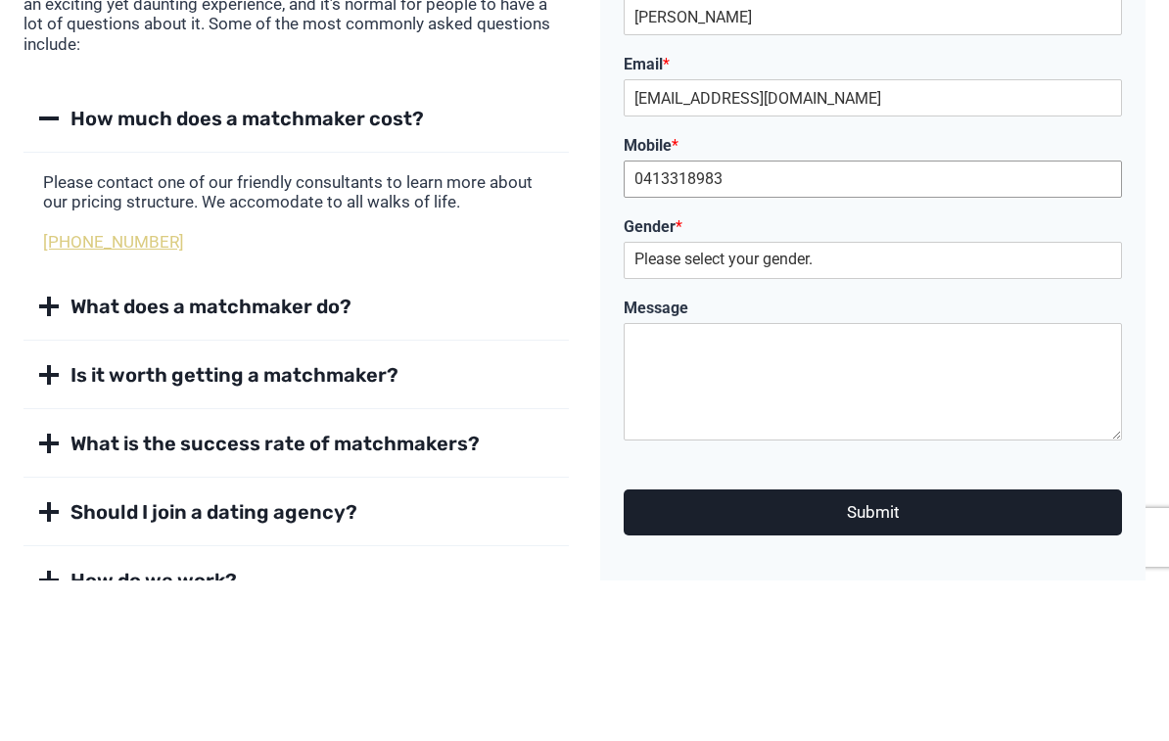
type input "0413318983"
click at [849, 402] on select "Please select your gender. Male Female" at bounding box center [873, 420] width 498 height 37
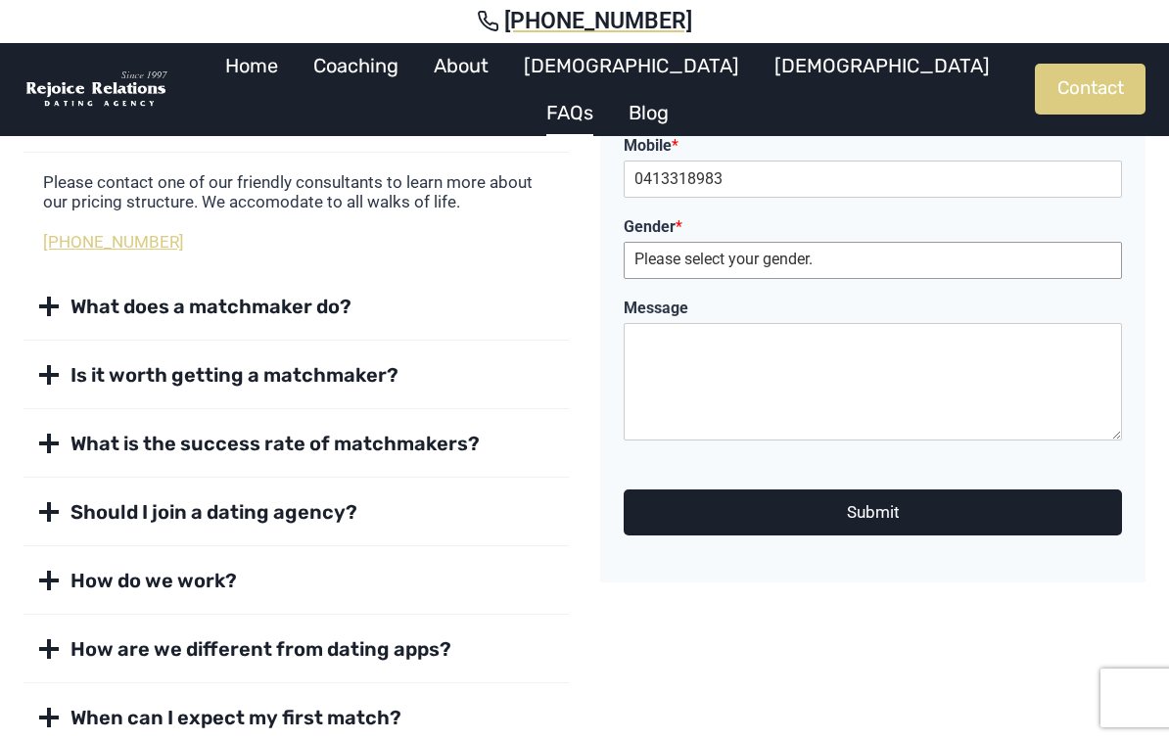
select select "[DEMOGRAPHIC_DATA]"
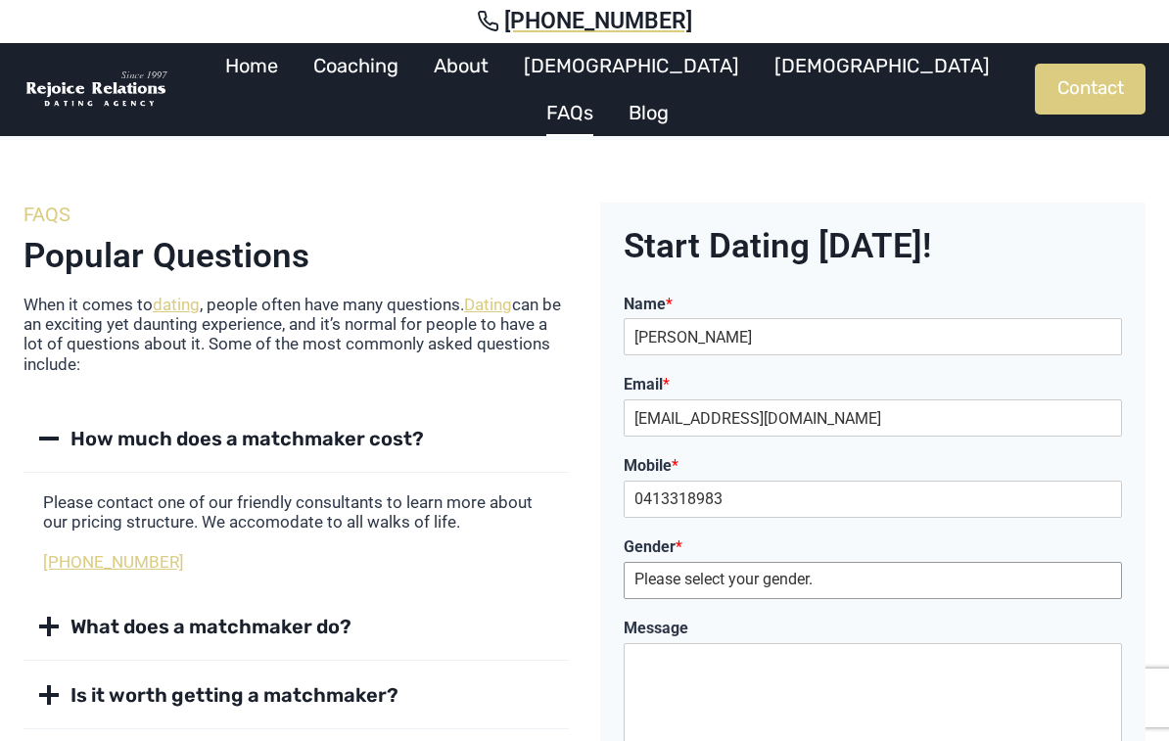
scroll to position [0, 0]
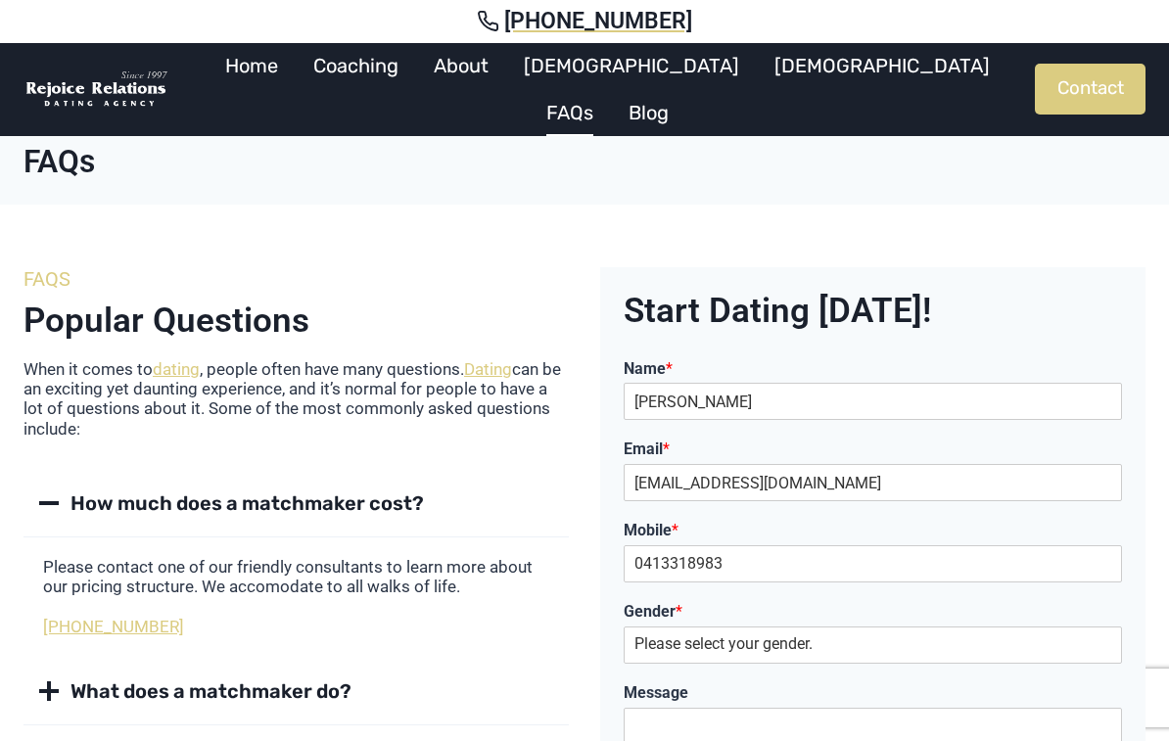
click at [1101, 89] on link "Contact" at bounding box center [1090, 89] width 111 height 51
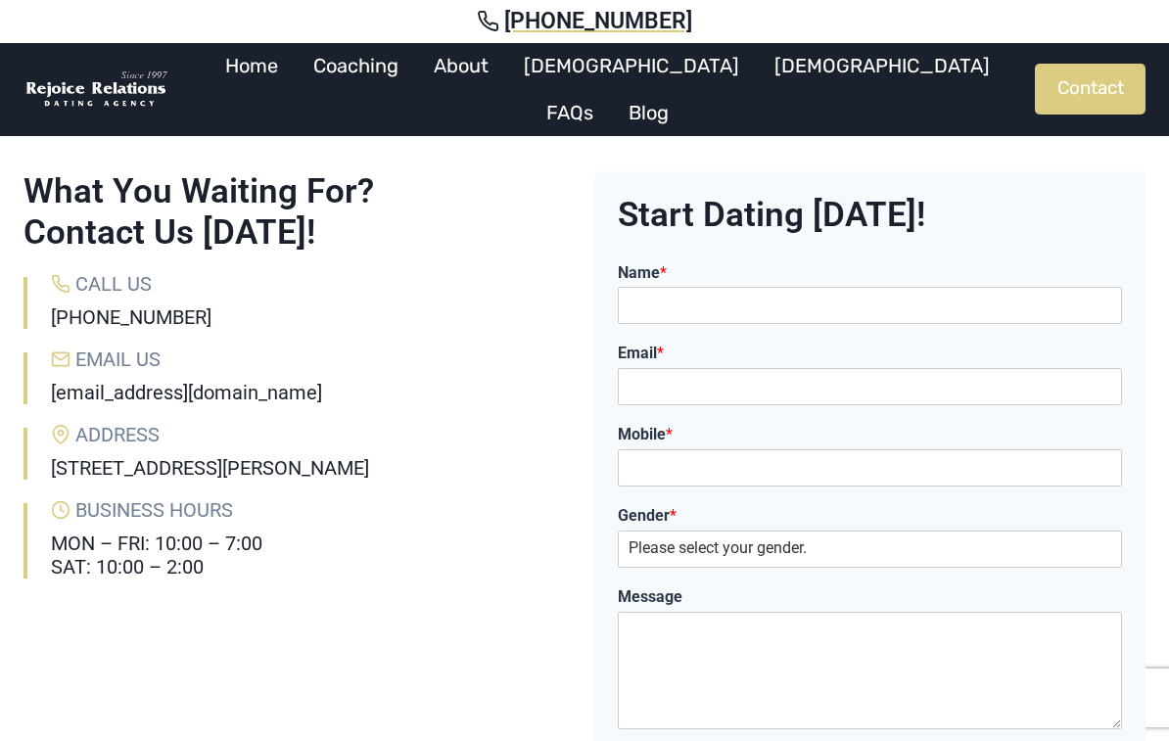
scroll to position [85, 0]
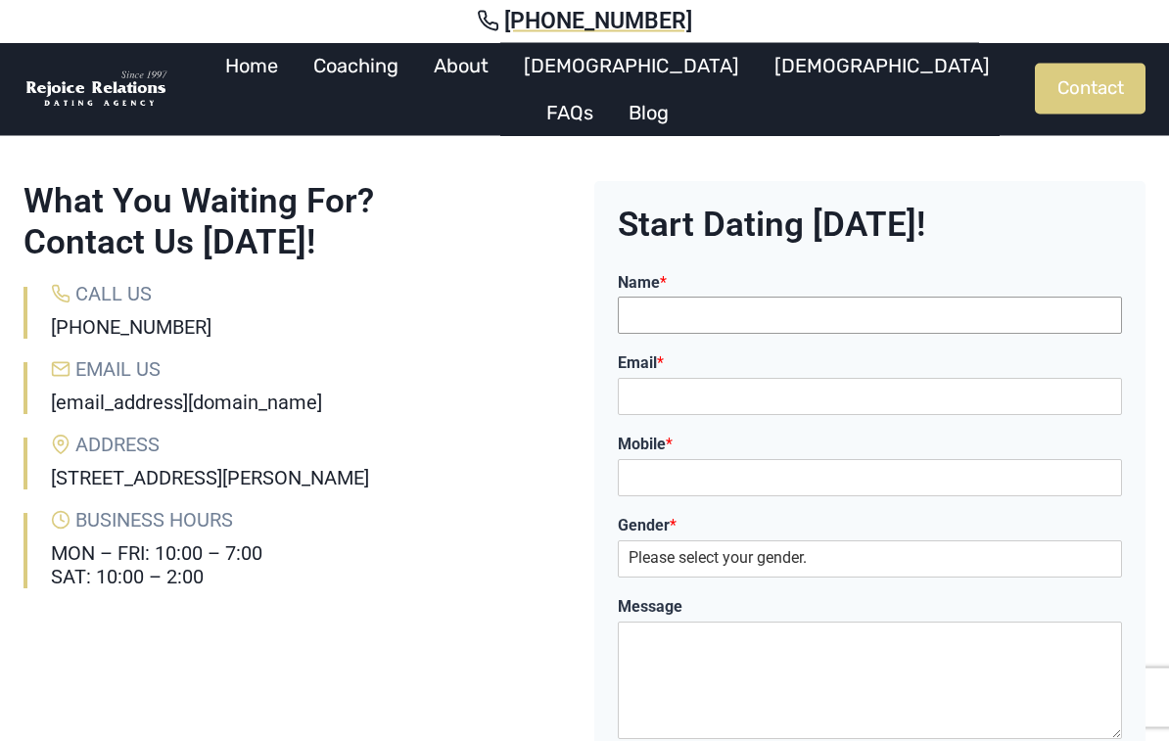
click at [978, 326] on input "Name *" at bounding box center [870, 316] width 504 height 37
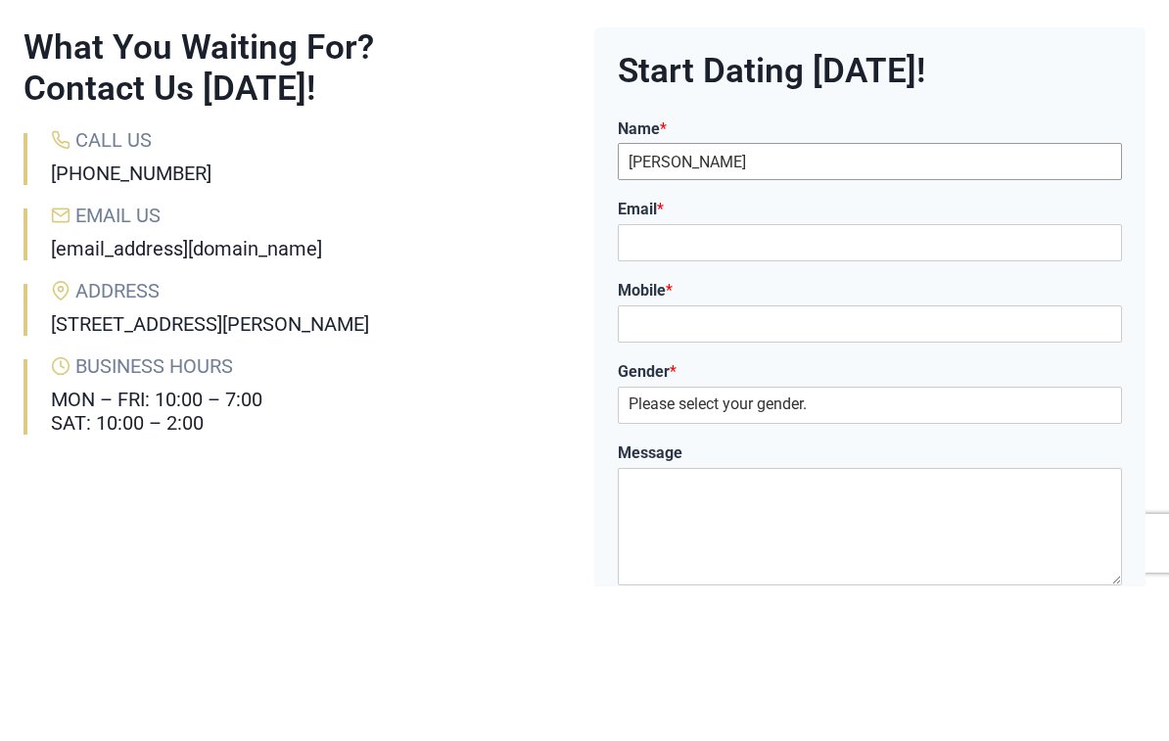
type input "Julie"
click at [782, 379] on input "Email *" at bounding box center [870, 397] width 504 height 37
type input "juleslaw64@gmail.com"
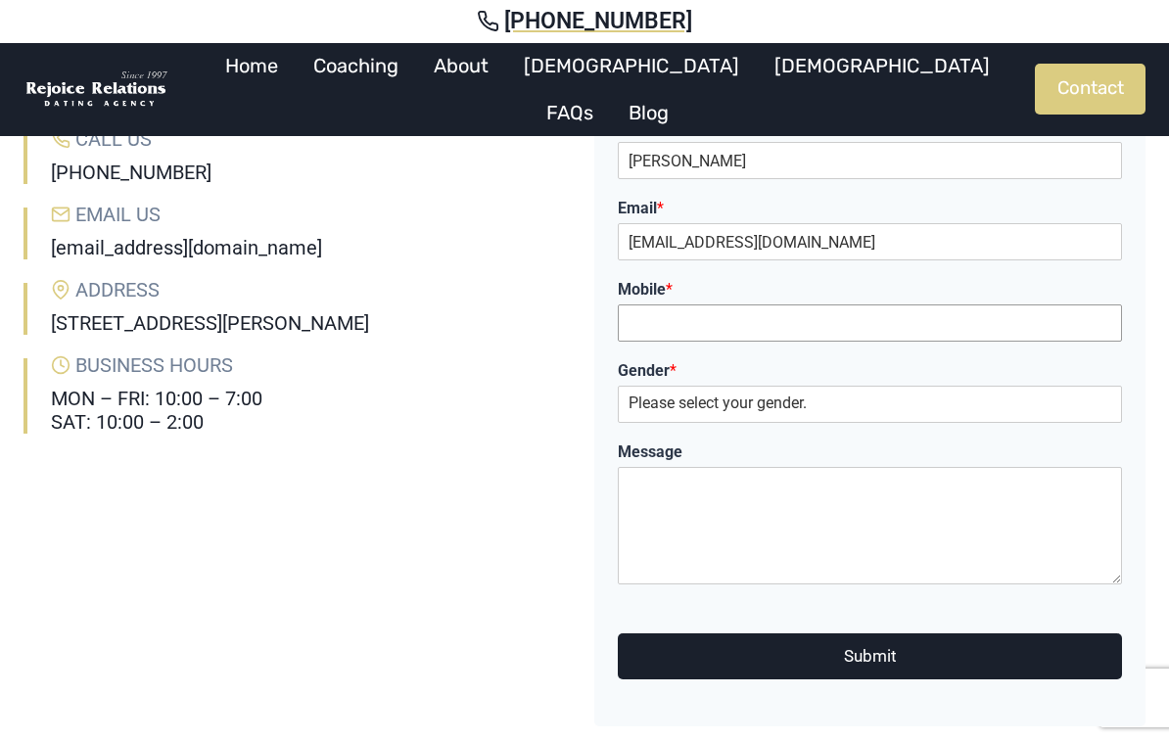
click at [766, 330] on input "Mobile *" at bounding box center [870, 323] width 504 height 37
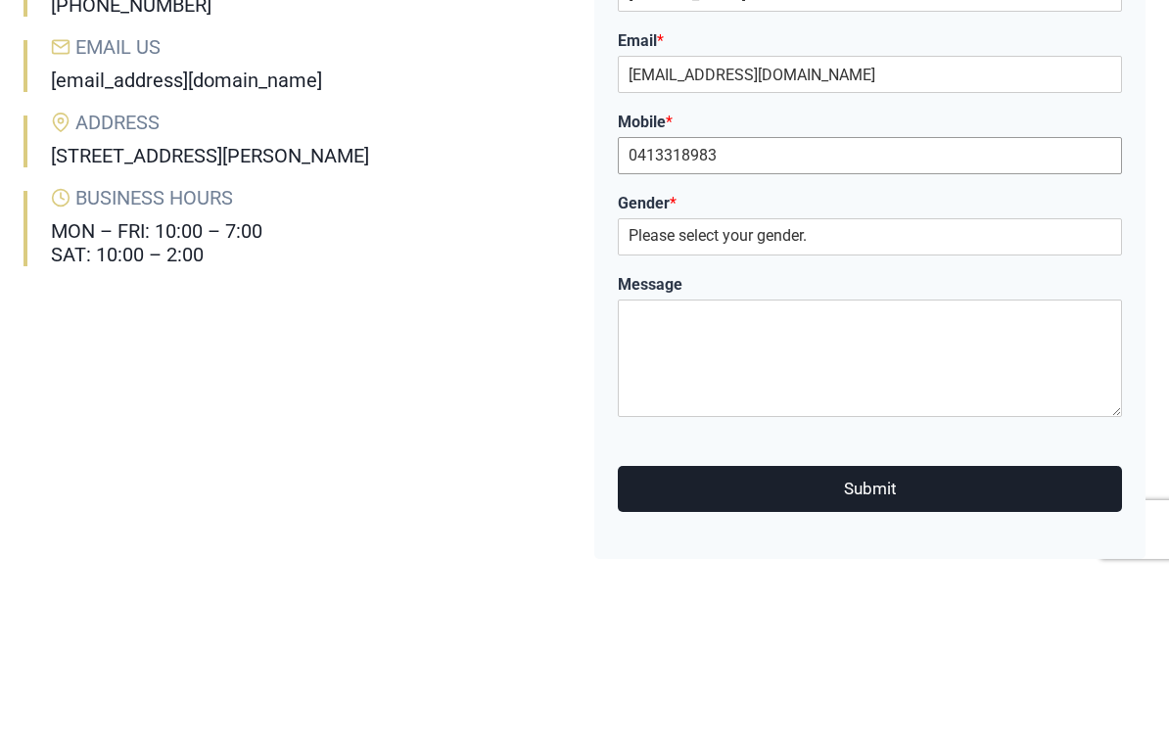
type input "0413318983"
click at [866, 387] on select "Please select your gender. Male Female" at bounding box center [870, 405] width 504 height 37
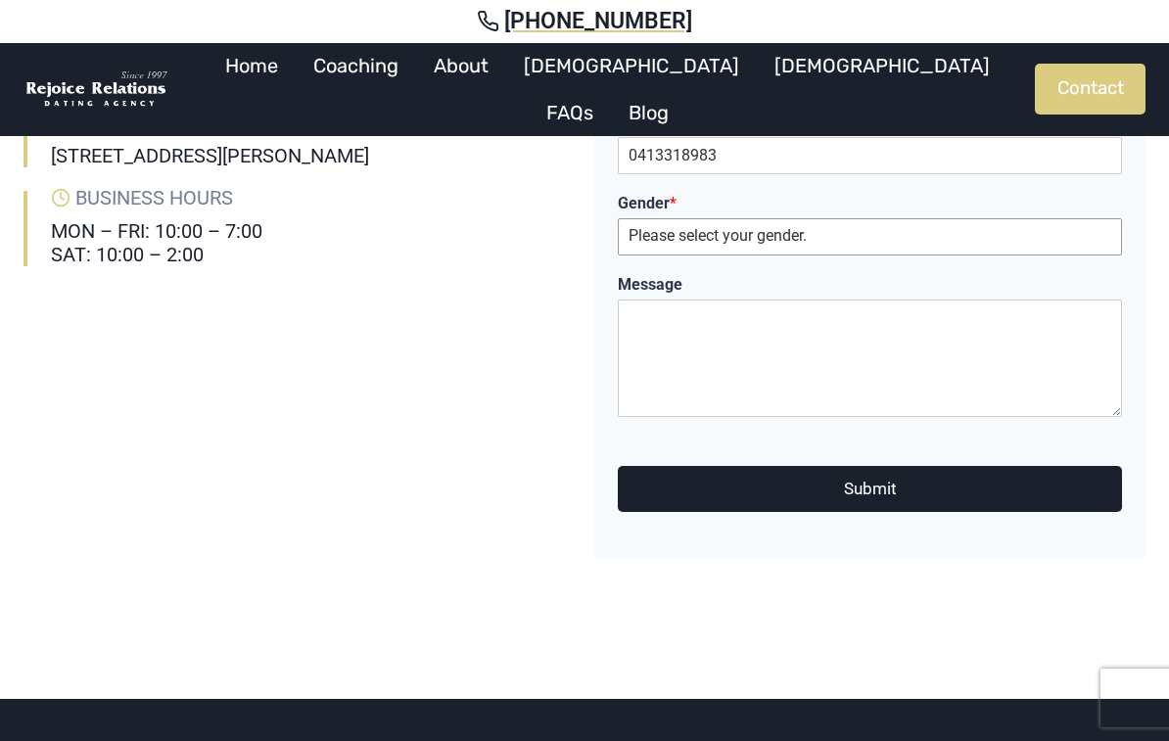
select select "[DEMOGRAPHIC_DATA]"
click at [848, 357] on textarea "Message" at bounding box center [870, 359] width 504 height 118
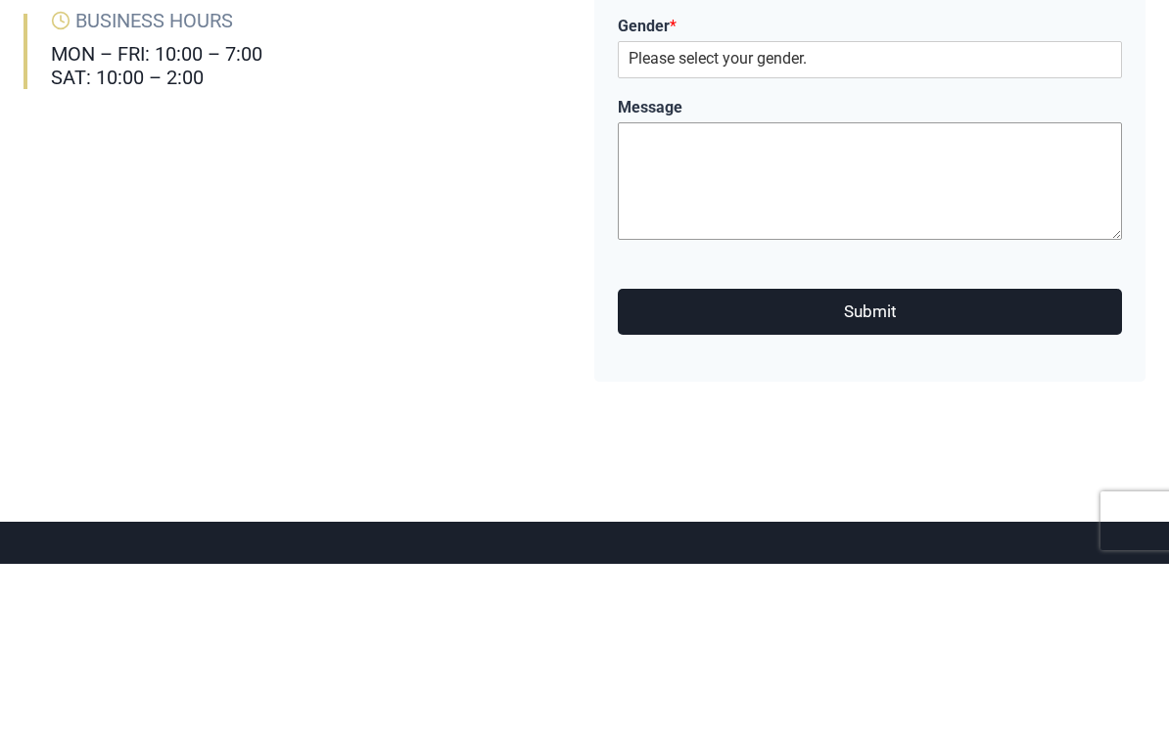
scroll to position [0, 0]
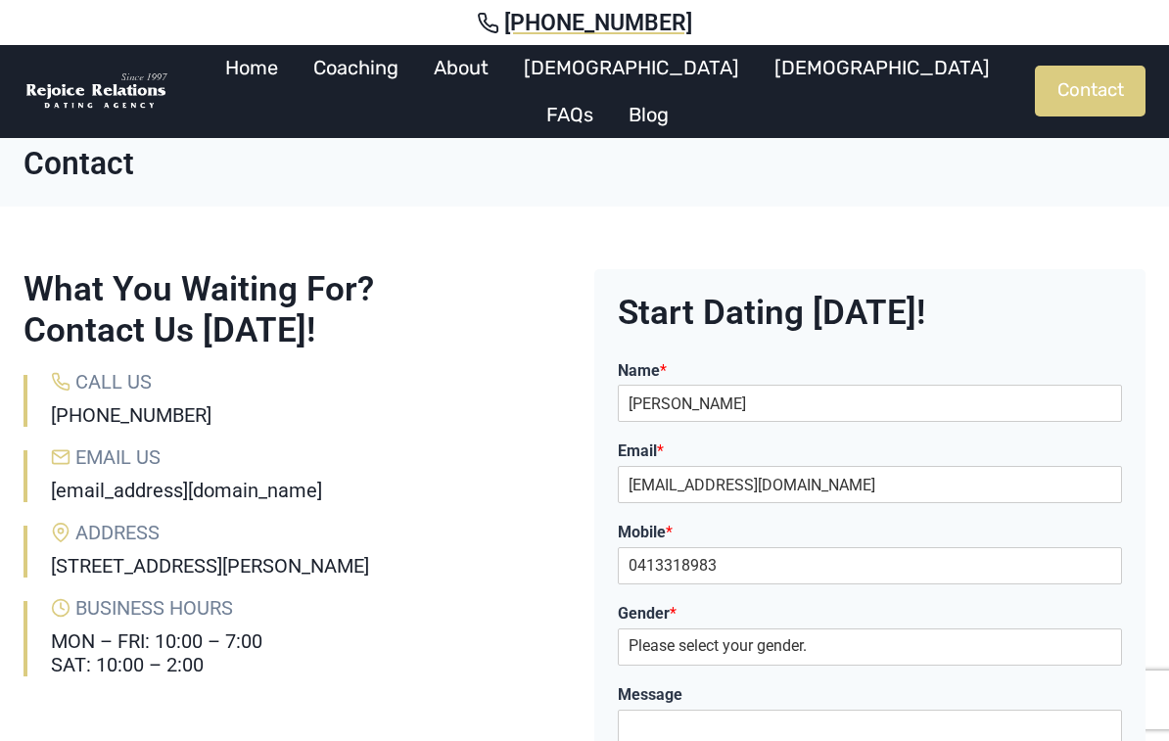
click at [589, 295] on div "What You Waiting For? Contact Us Today! Call Us (02) 9299 9855 Email Us info@re…" at bounding box center [584, 656] width 1169 height 903
